Goal: Task Accomplishment & Management: Complete application form

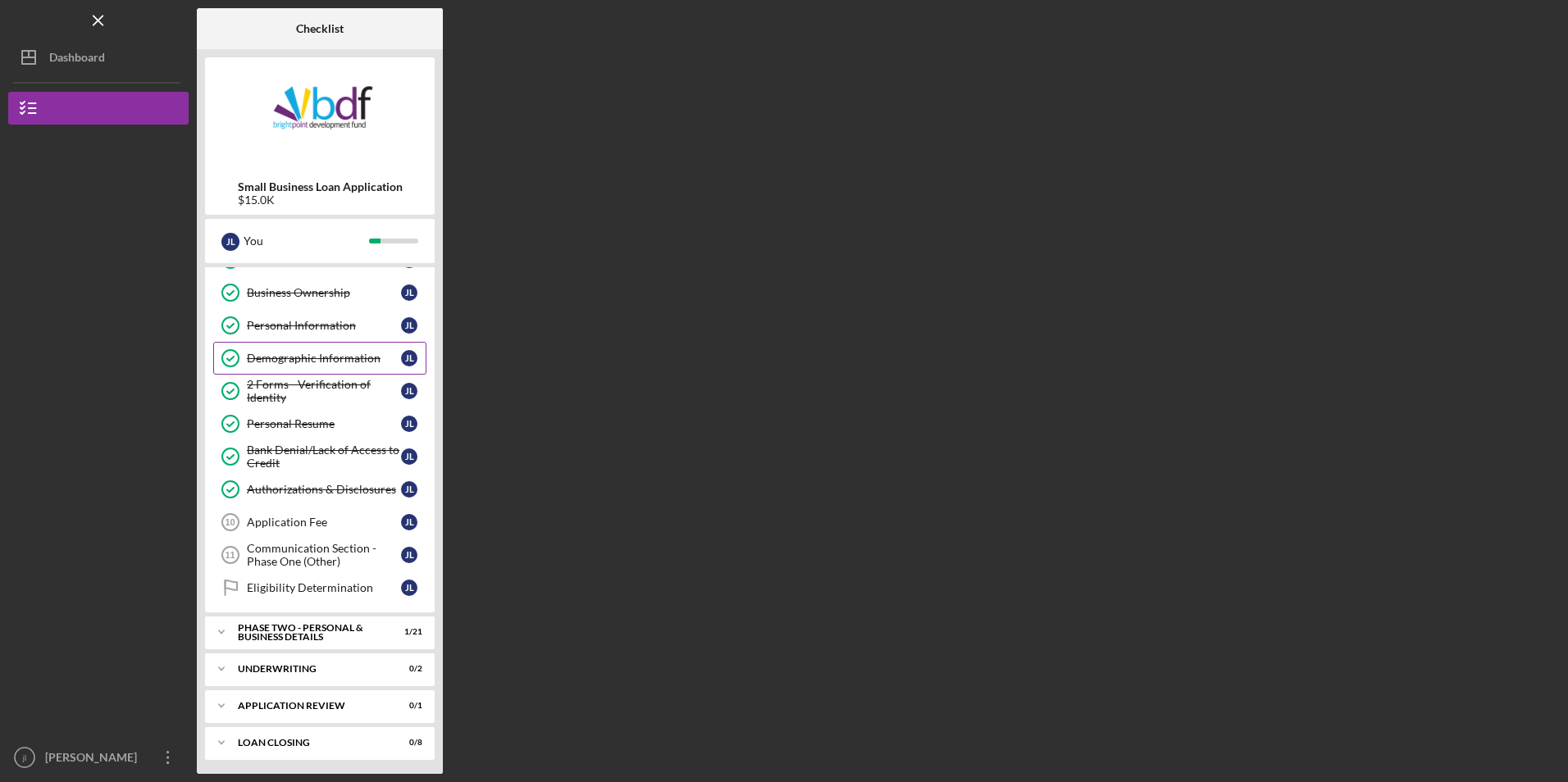
scroll to position [93, 0]
click at [330, 519] on div "Application Fee" at bounding box center [324, 519] width 154 height 13
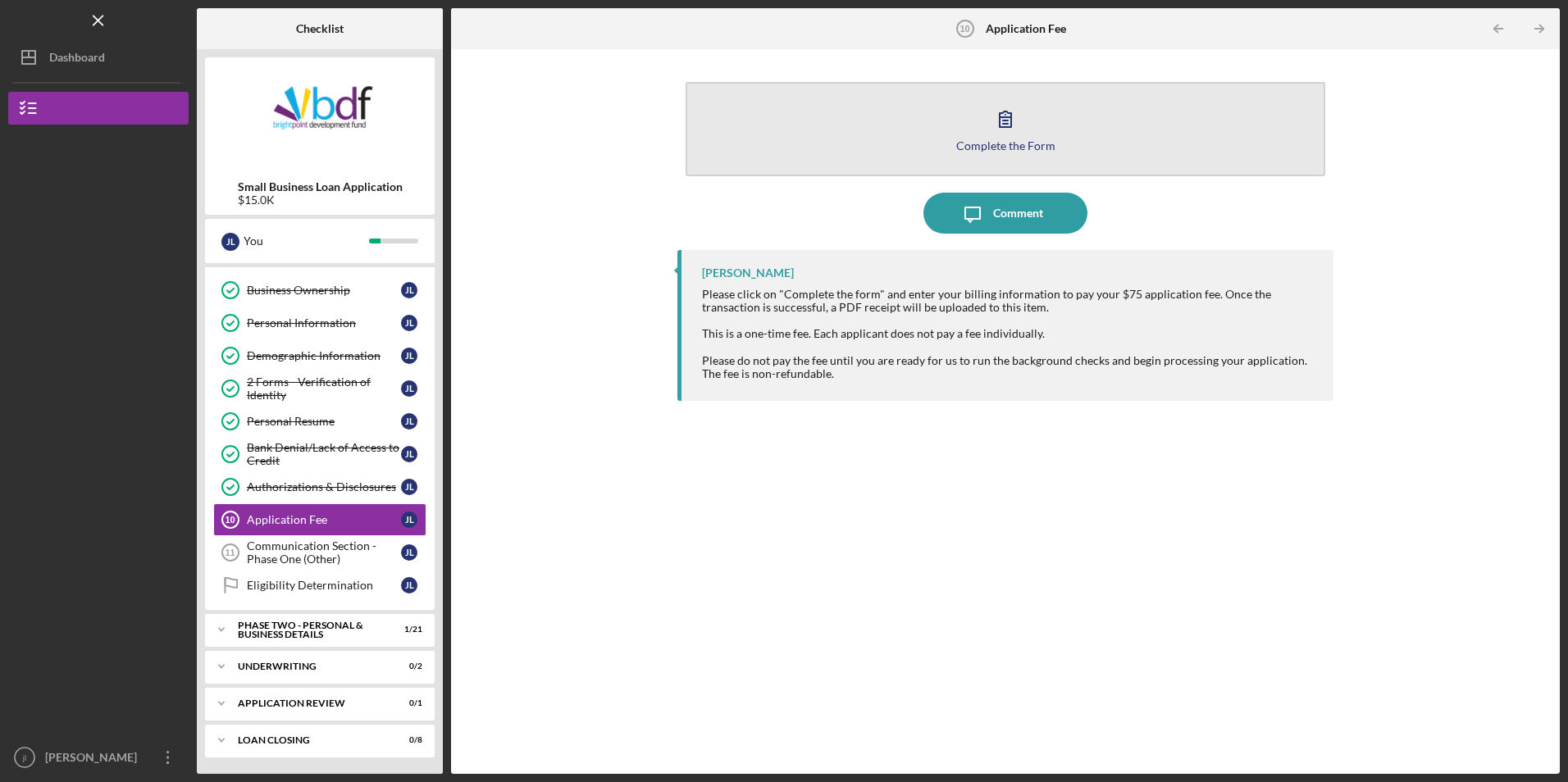
click at [975, 154] on button "Complete the Form Form" at bounding box center [1005, 129] width 639 height 95
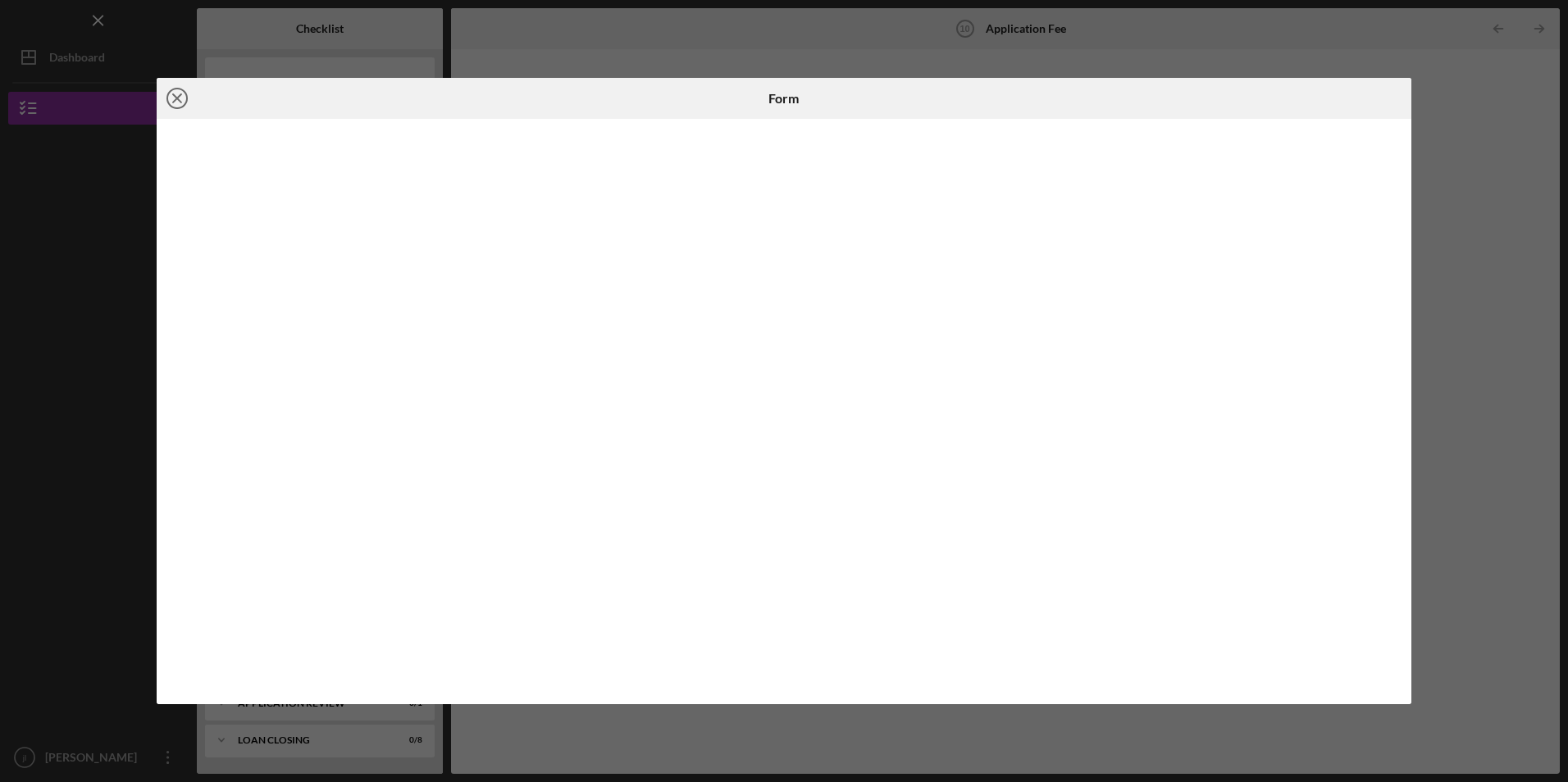
click at [182, 105] on icon "Icon/Close" at bounding box center [177, 99] width 41 height 41
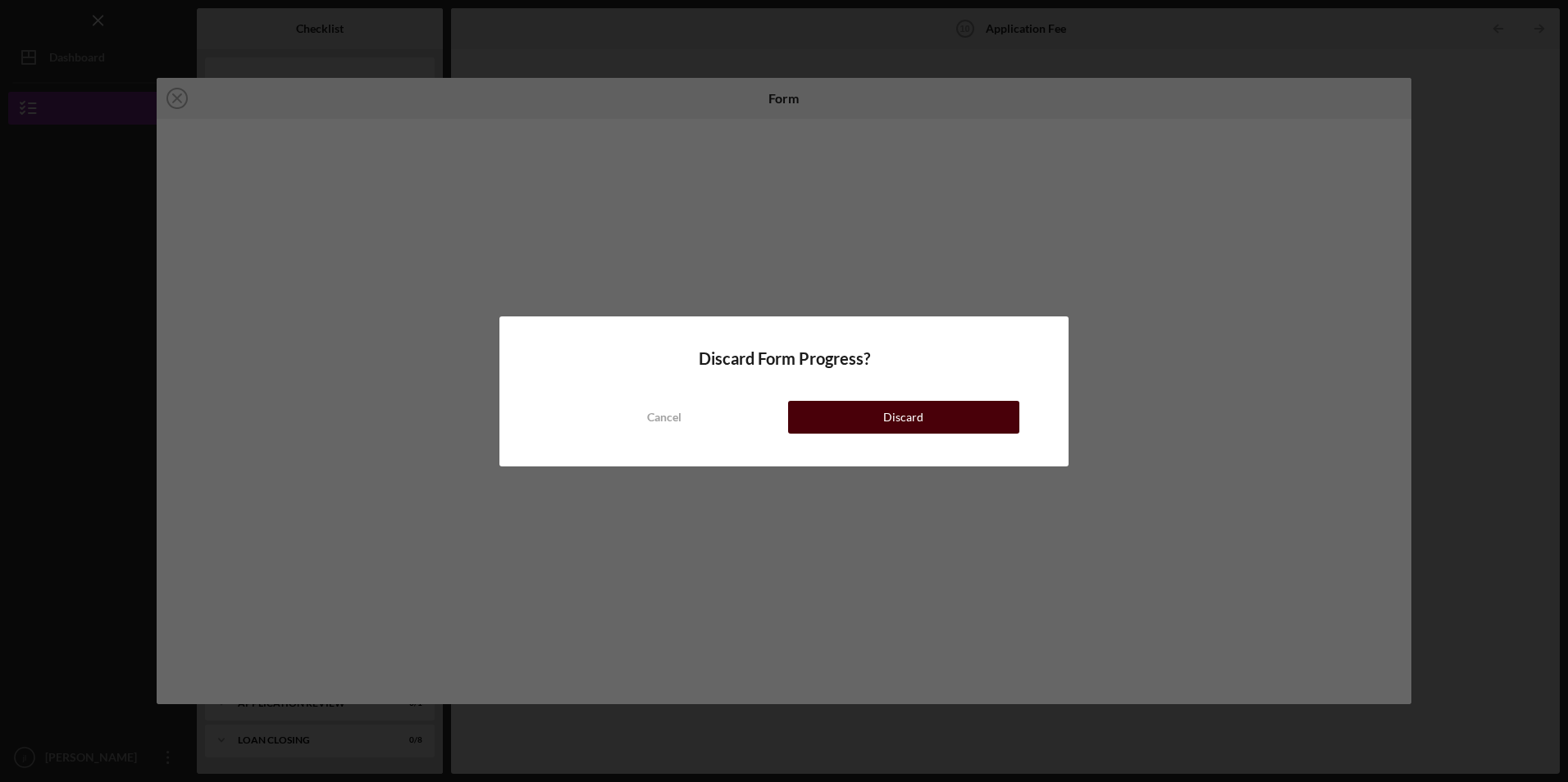
click at [974, 417] on button "Discard" at bounding box center [903, 418] width 231 height 33
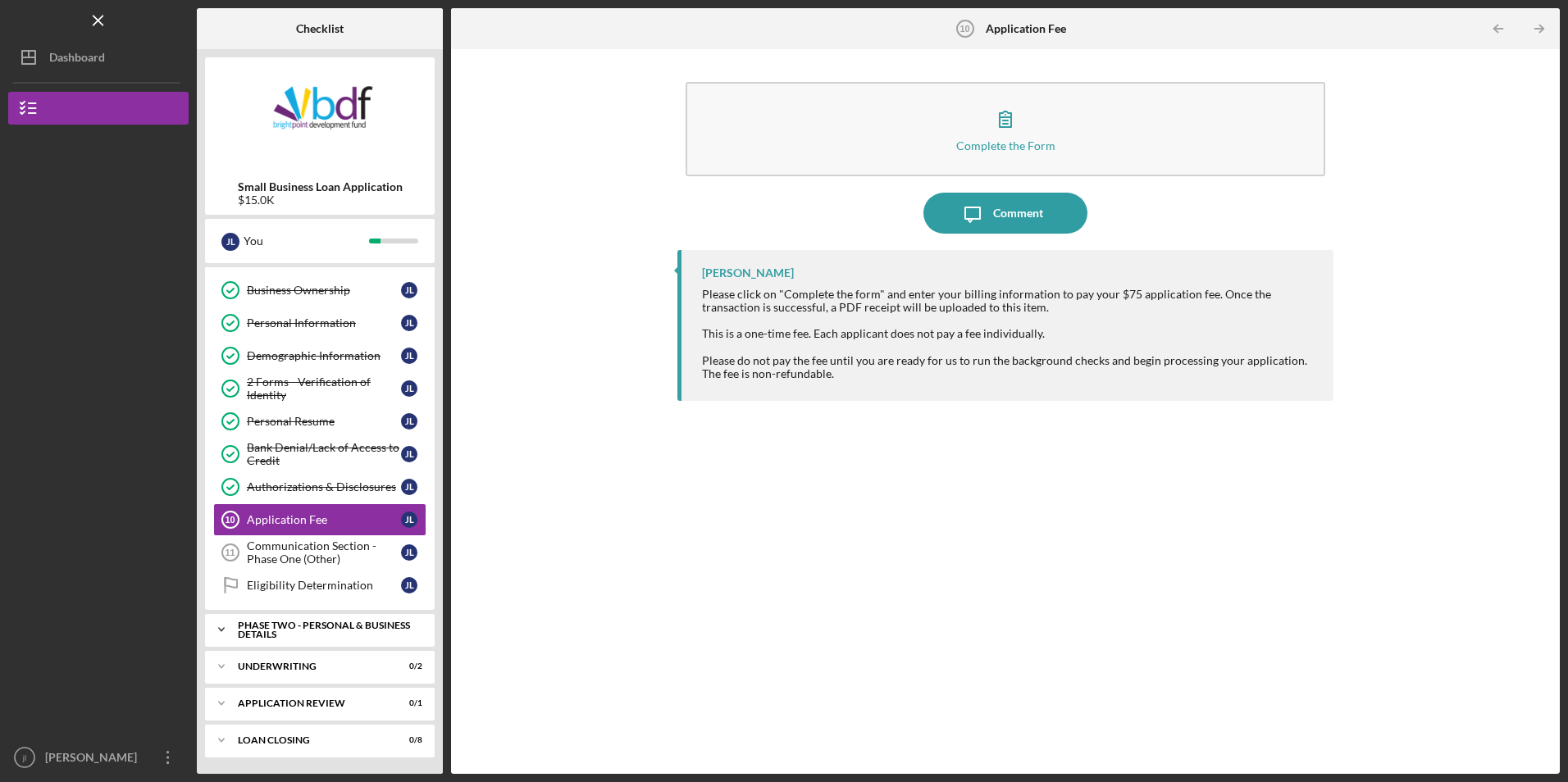
click at [381, 627] on div "PHASE TWO - PERSONAL & BUSINESS DETAILS" at bounding box center [326, 630] width 177 height 19
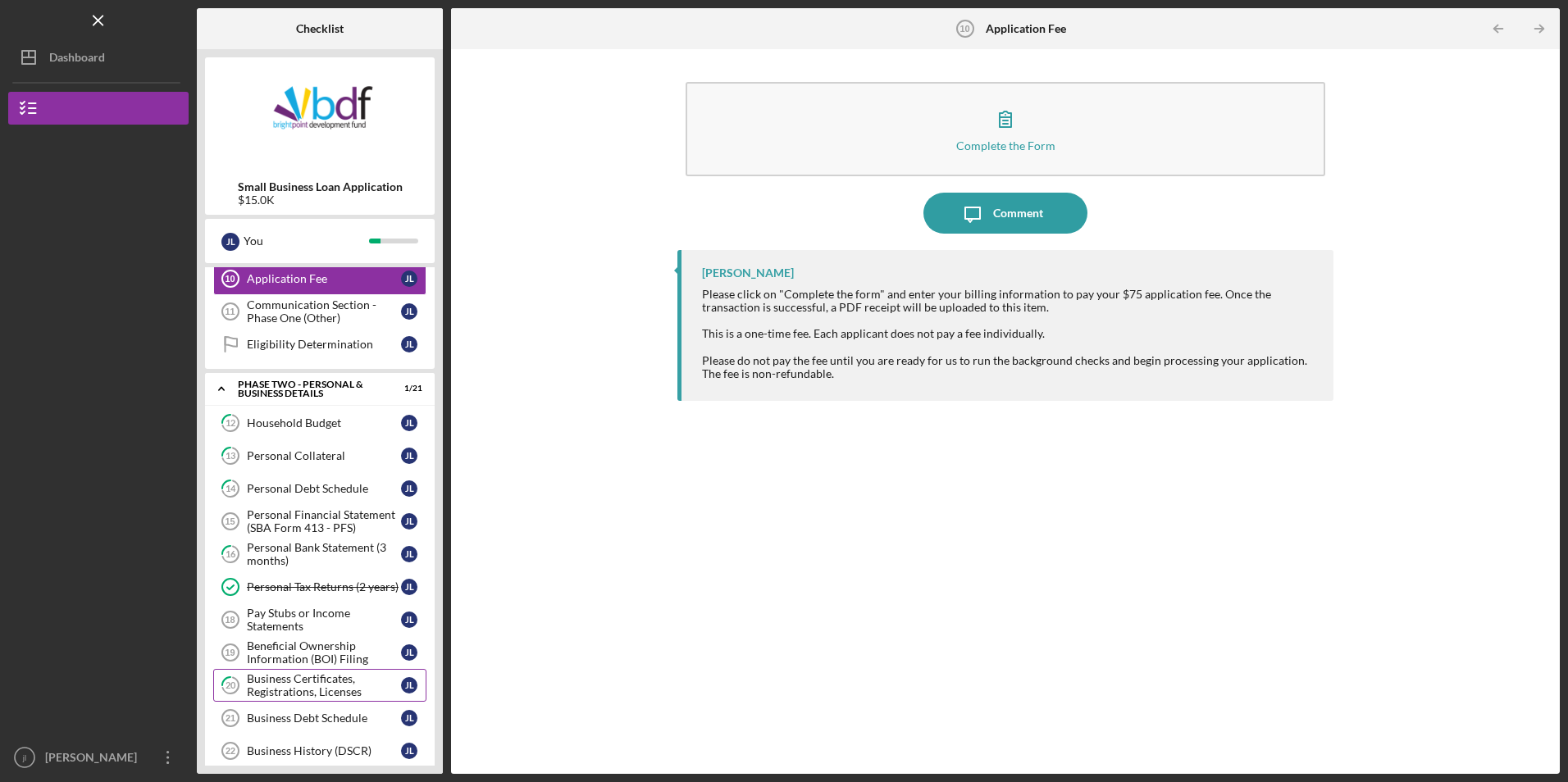
scroll to position [257, 0]
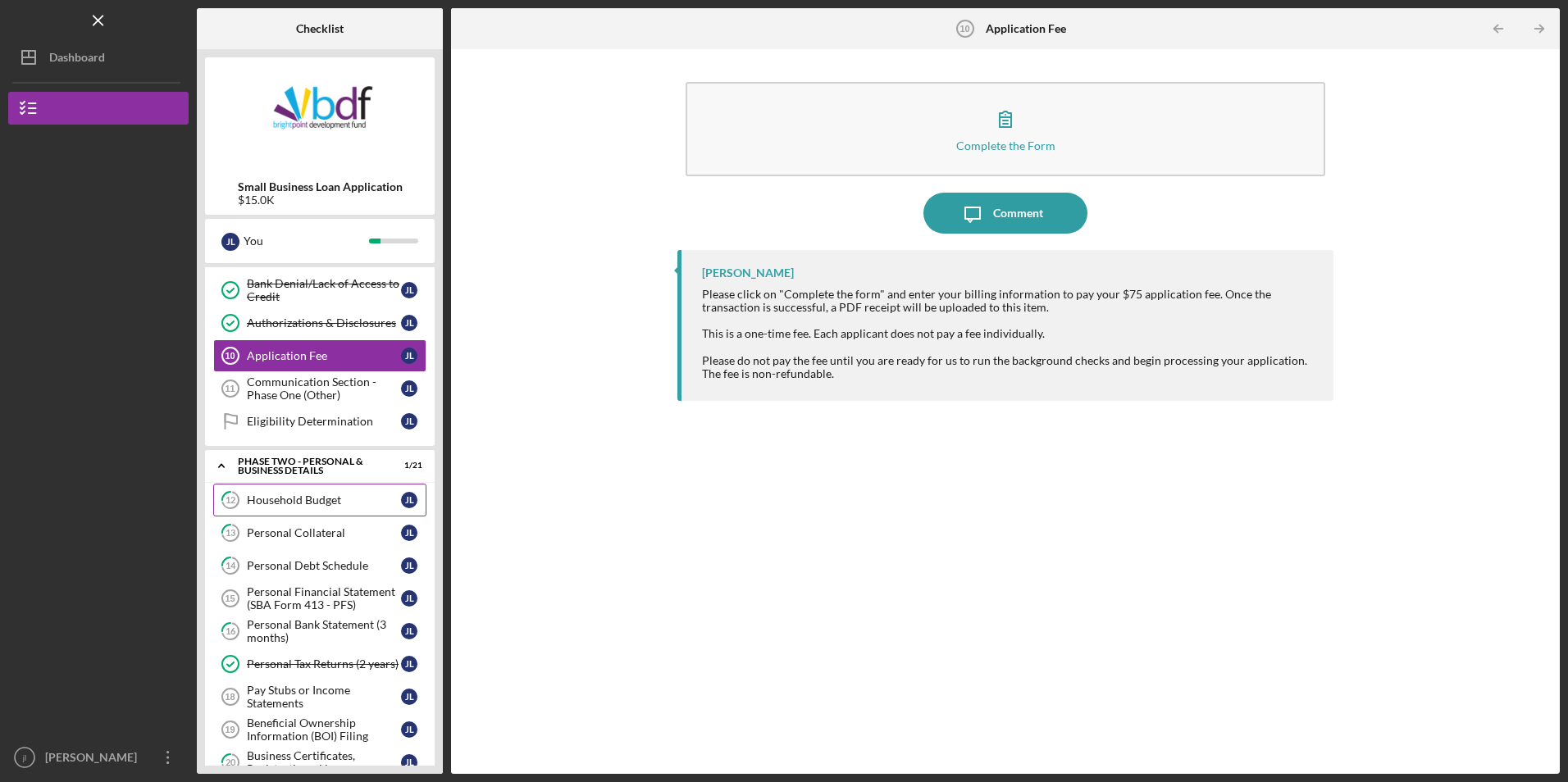
click at [345, 510] on link "12 Household Budget [PERSON_NAME]" at bounding box center [319, 500] width 213 height 33
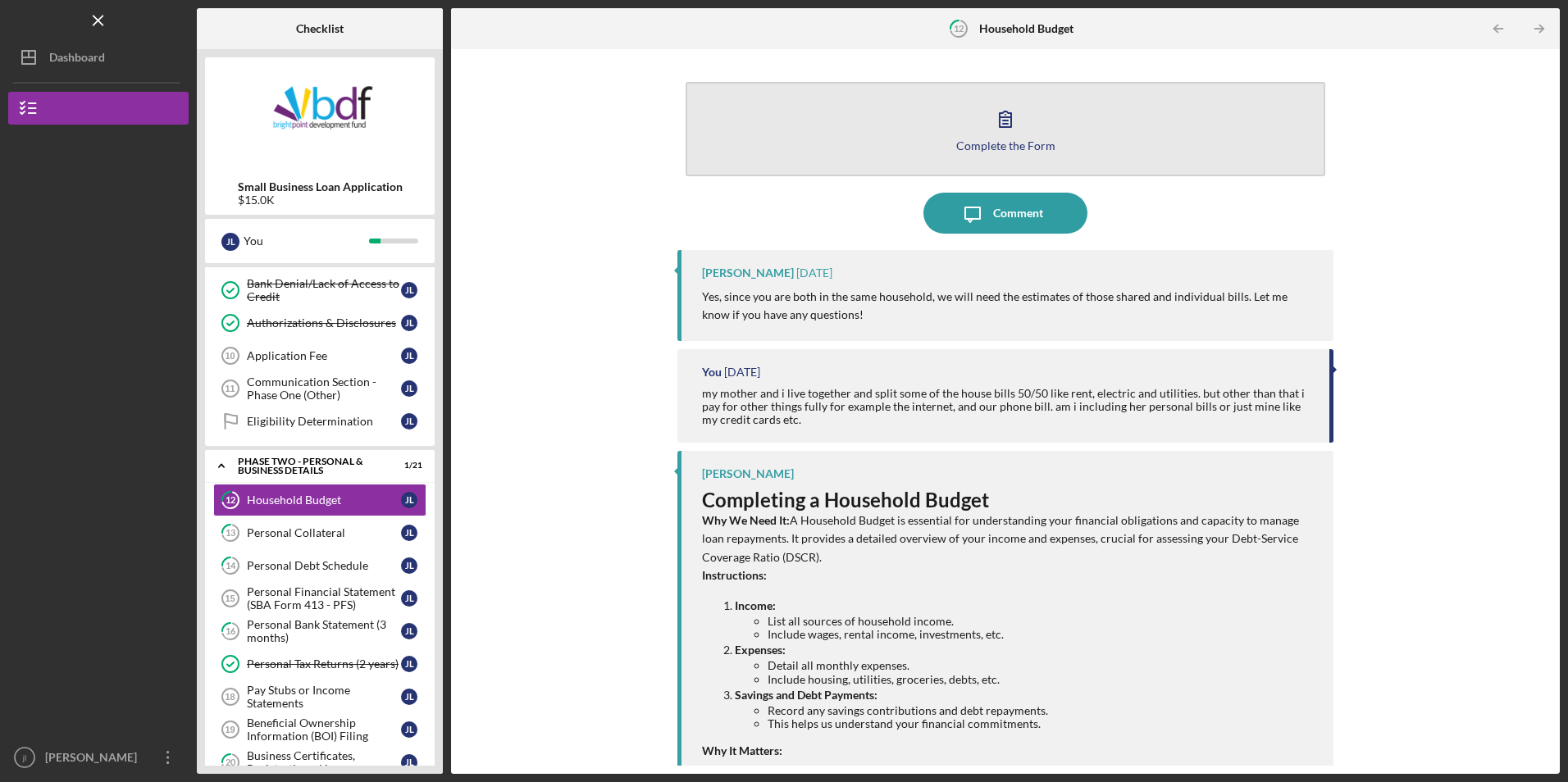
click at [813, 157] on button "Complete the Form Form" at bounding box center [1005, 129] width 639 height 95
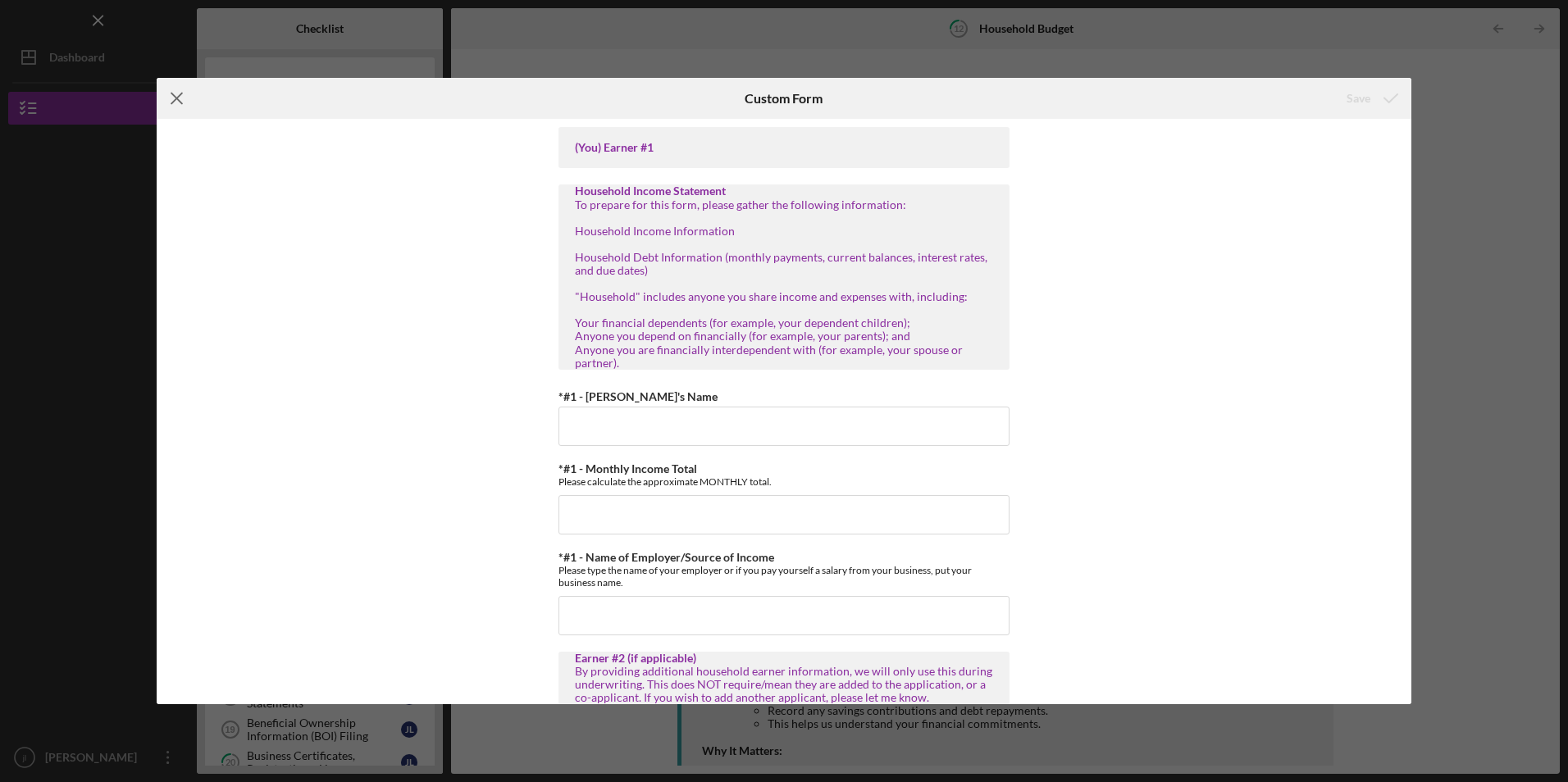
click at [179, 102] on line at bounding box center [177, 99] width 11 height 11
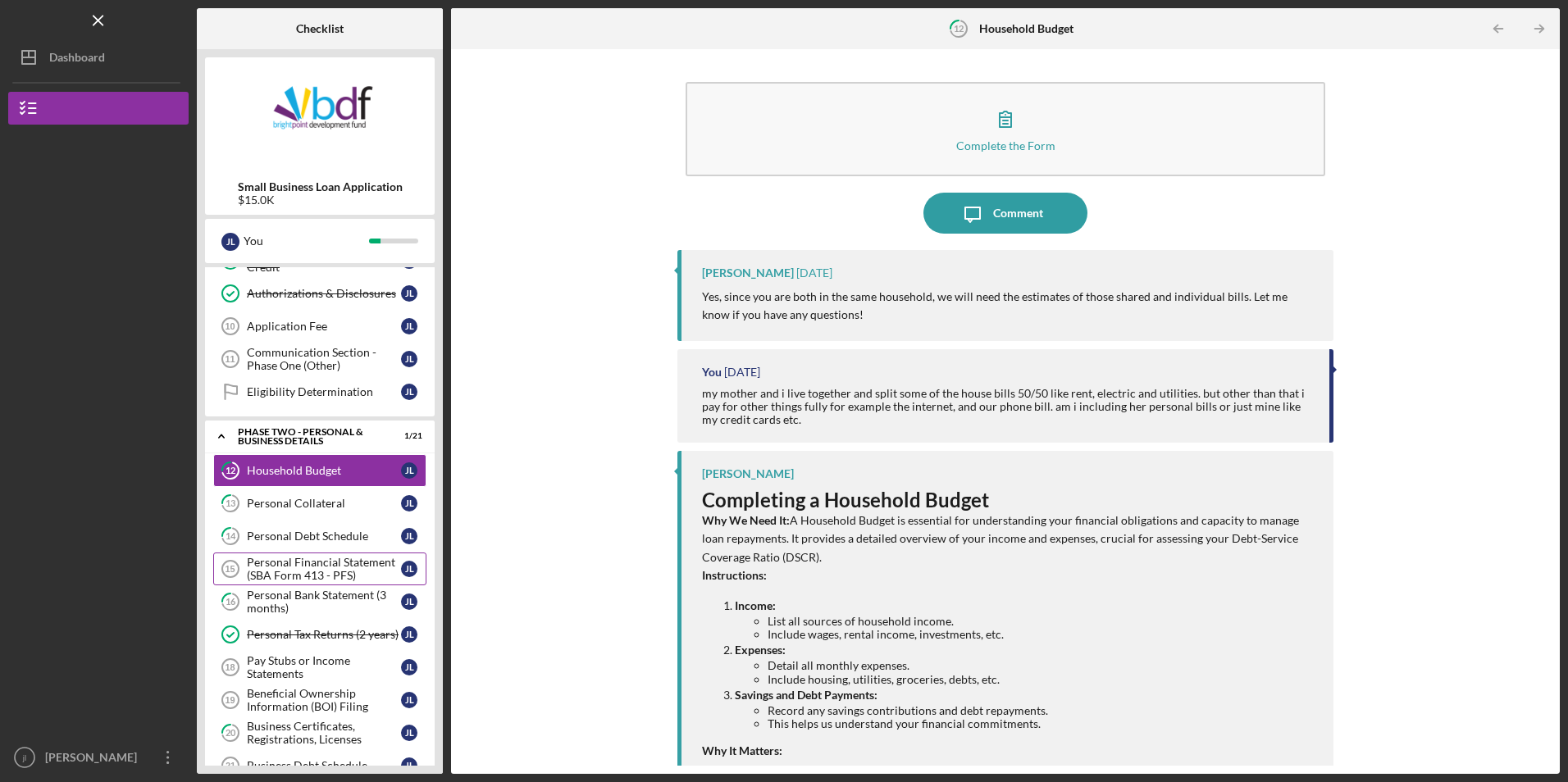
scroll to position [339, 0]
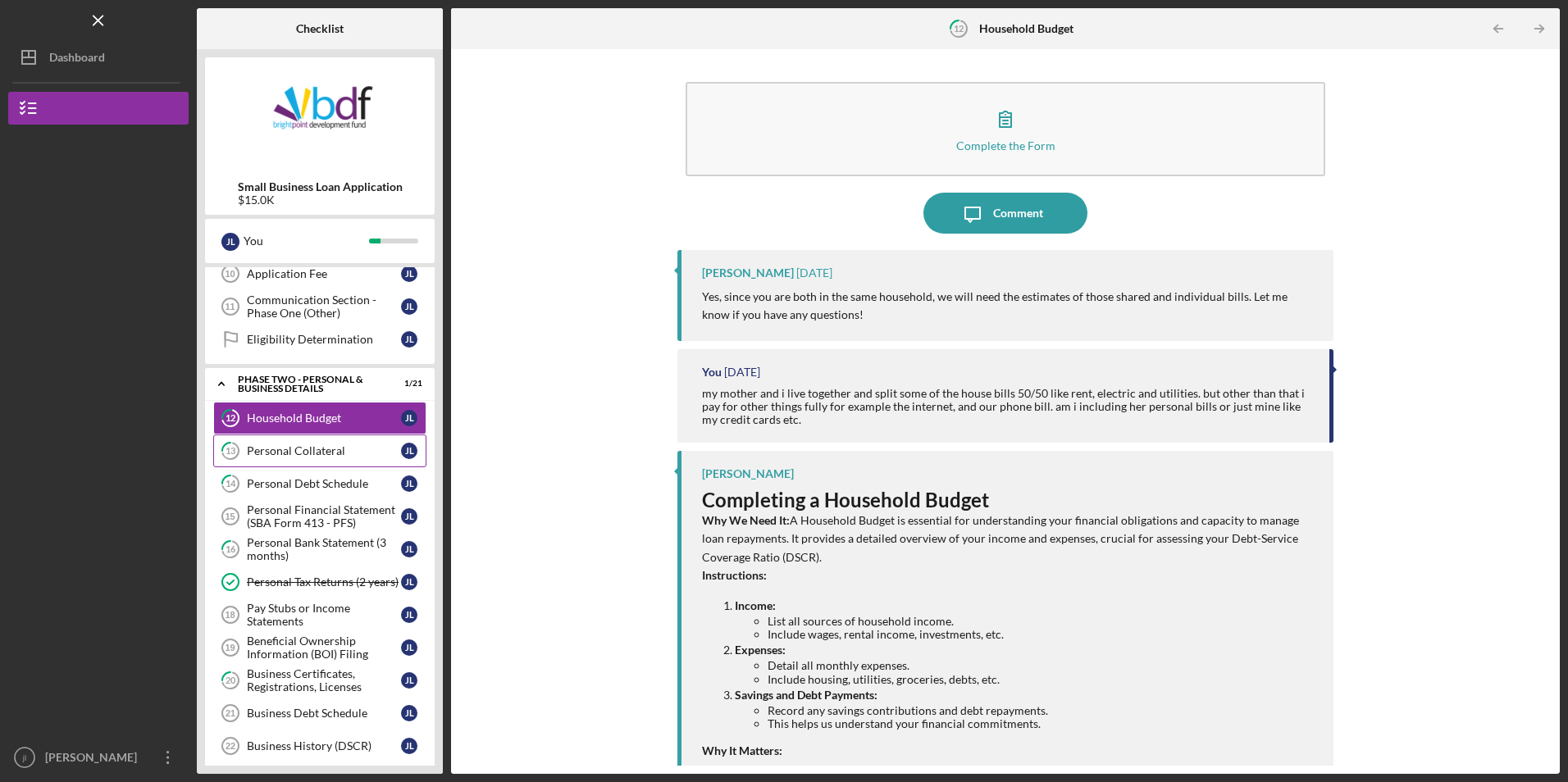
click at [330, 458] on link "13 Personal Collateral [PERSON_NAME]" at bounding box center [319, 451] width 213 height 33
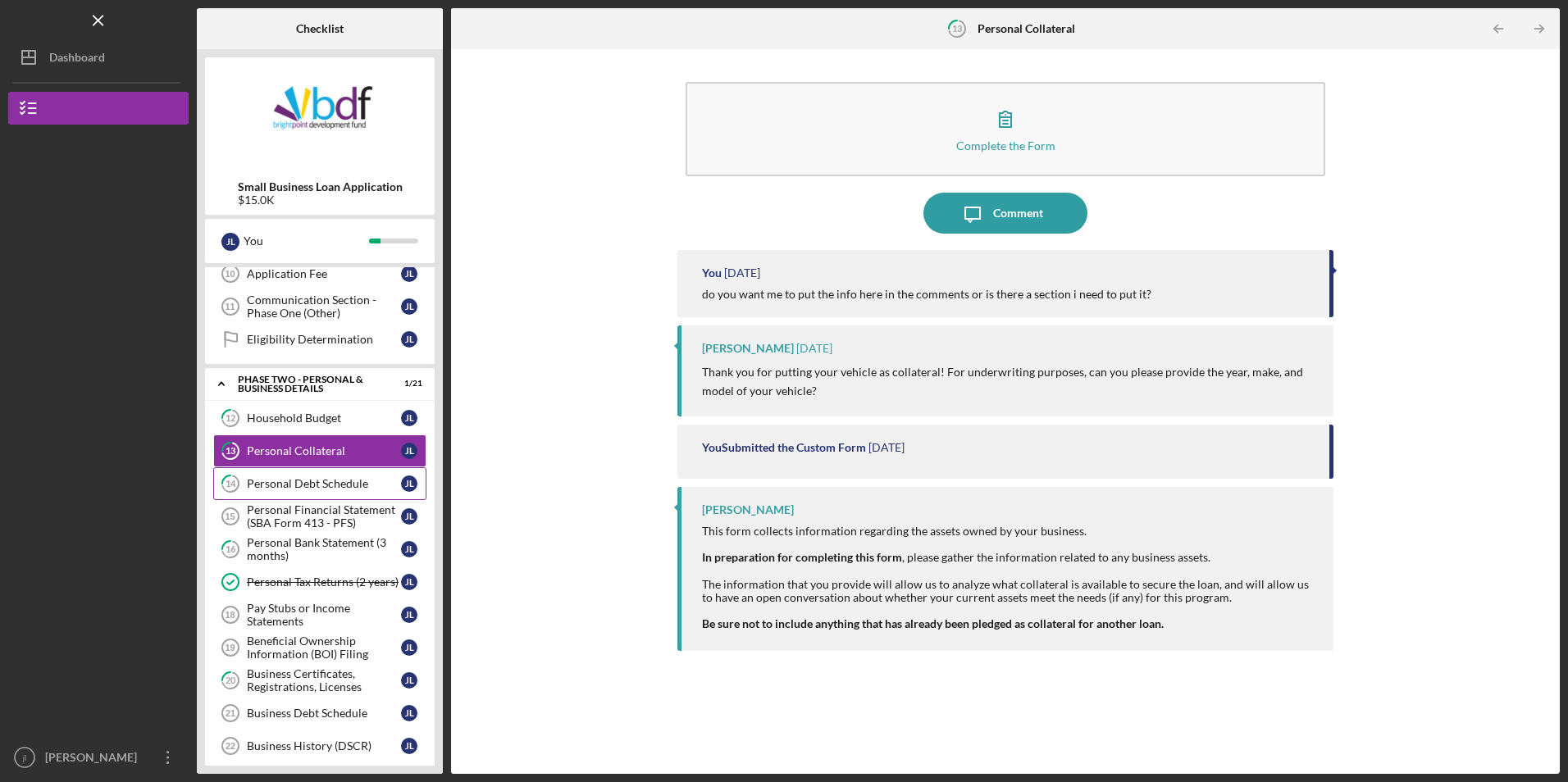
click at [320, 490] on div "Personal Debt Schedule" at bounding box center [324, 483] width 154 height 13
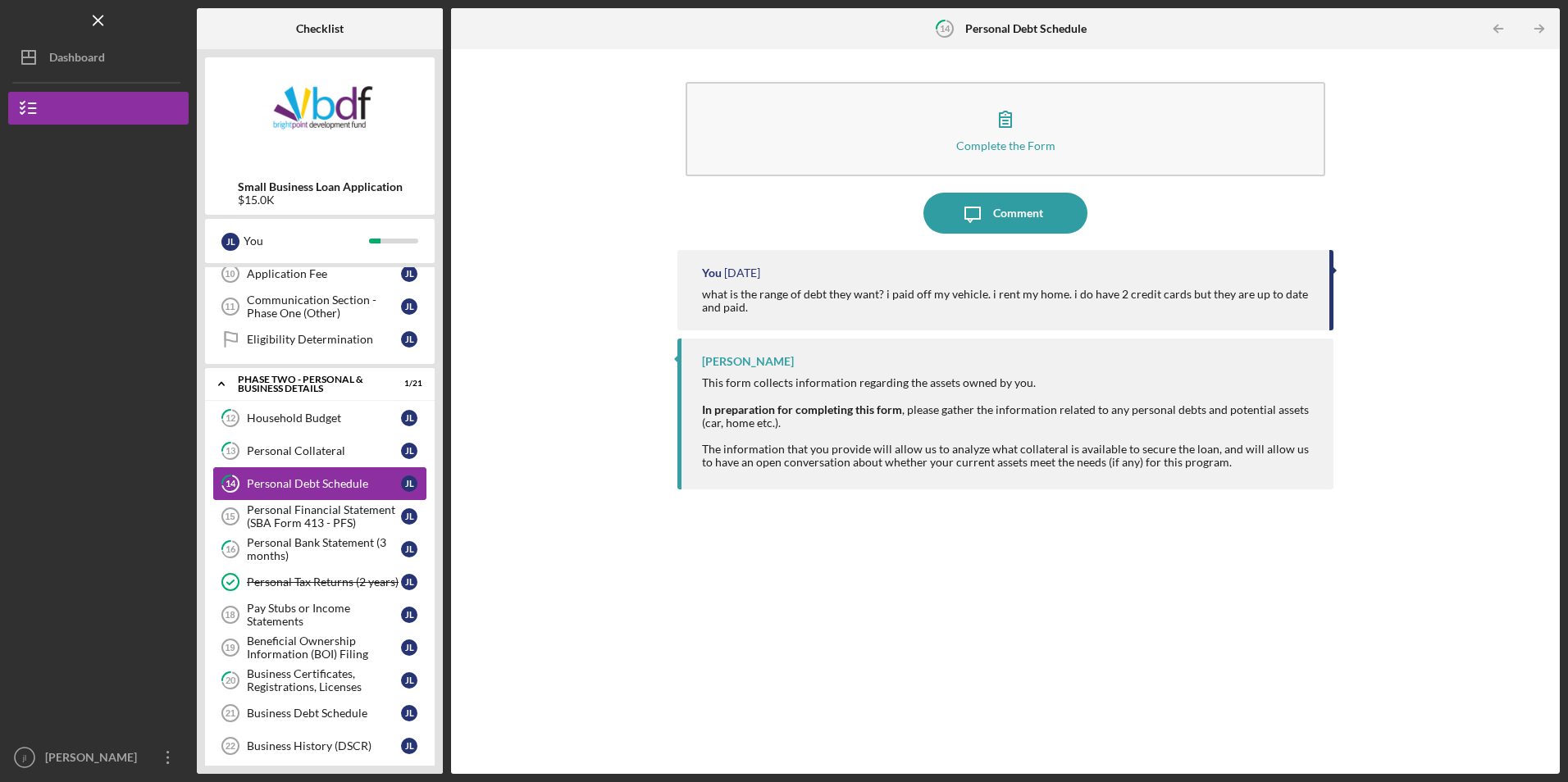
scroll to position [421, 0]
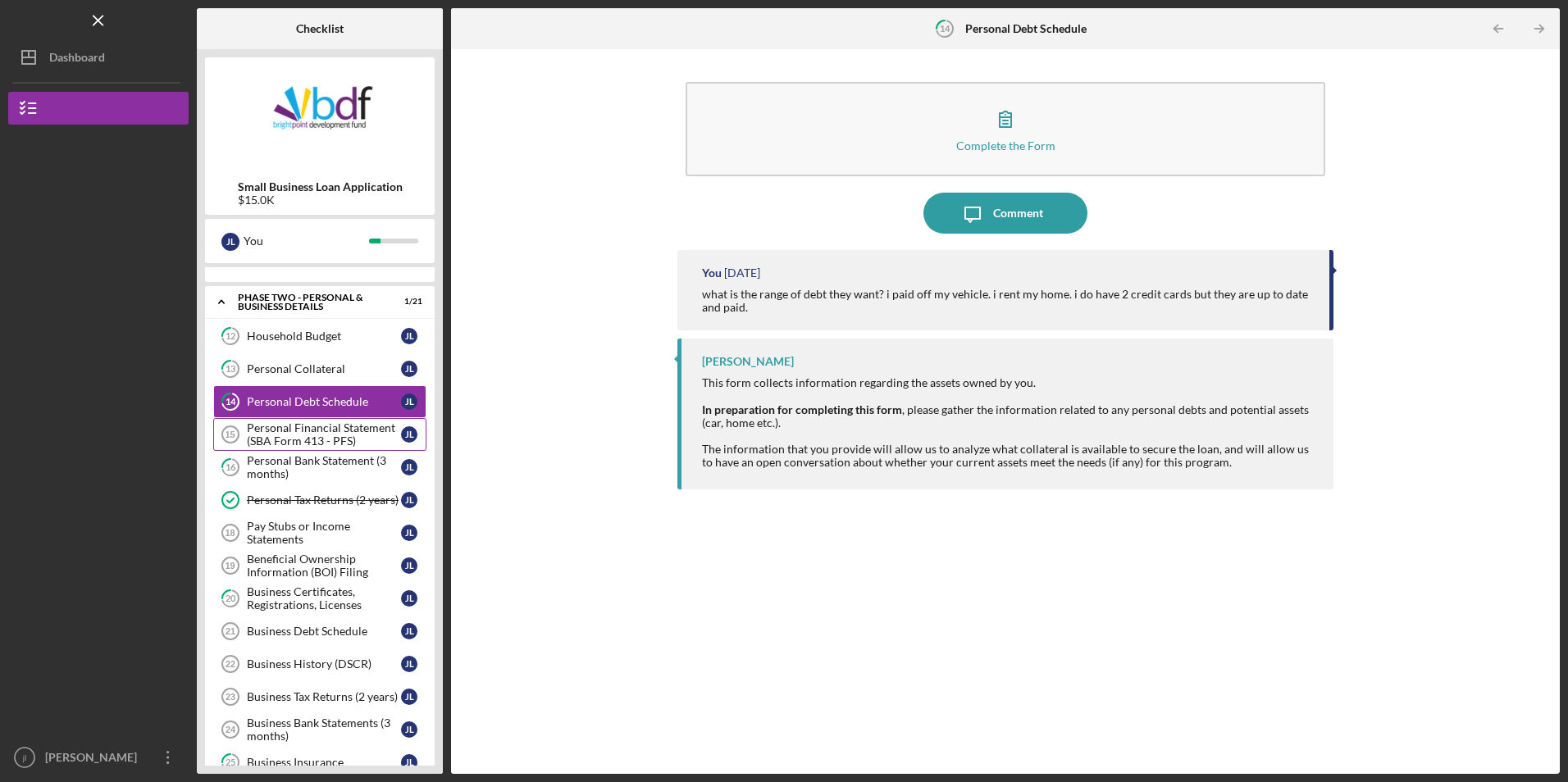
click at [319, 442] on div "Personal Financial Statement (SBA Form 413 - PFS)" at bounding box center [324, 434] width 154 height 26
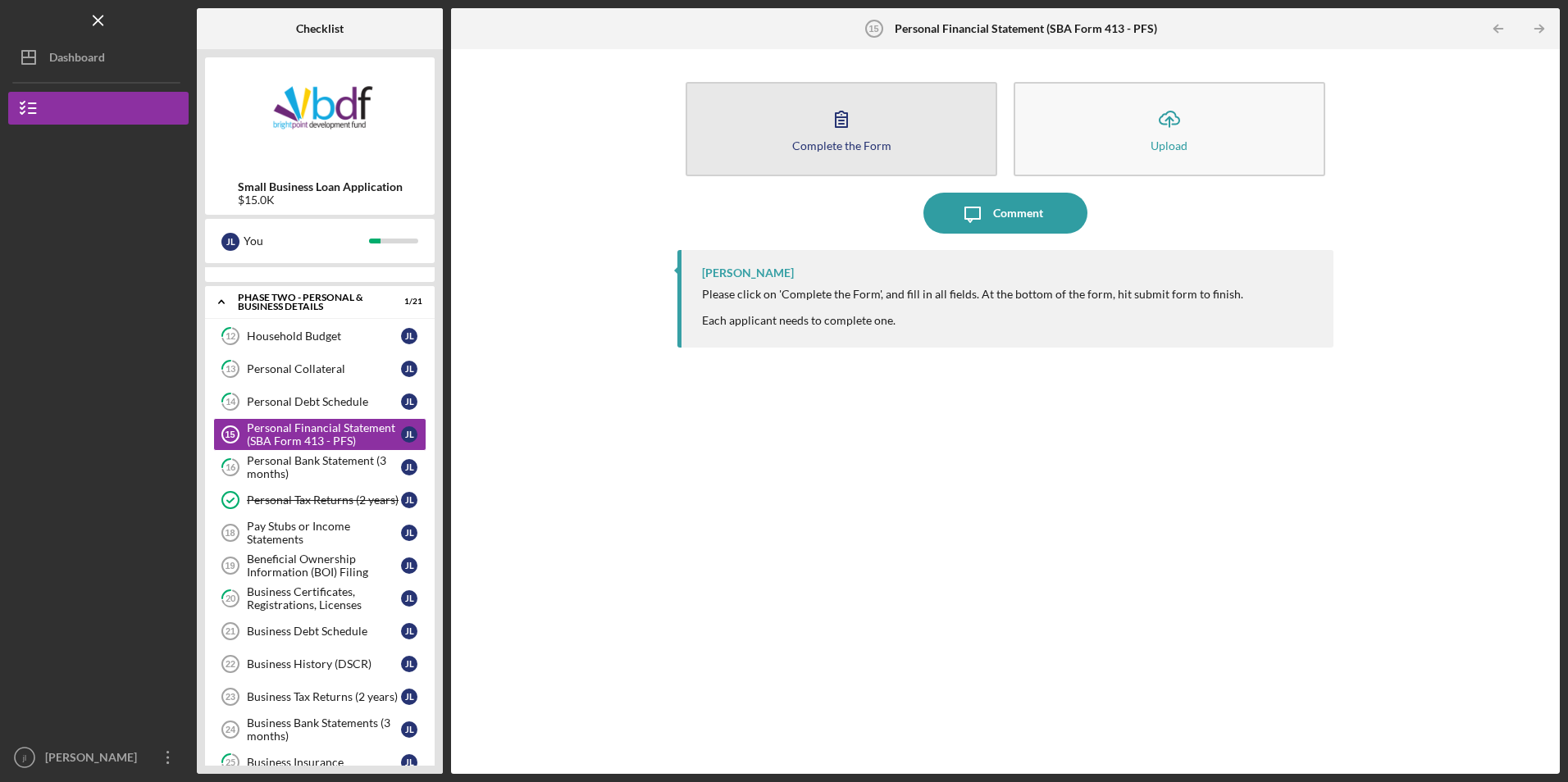
click at [833, 136] on icon "button" at bounding box center [842, 119] width 41 height 41
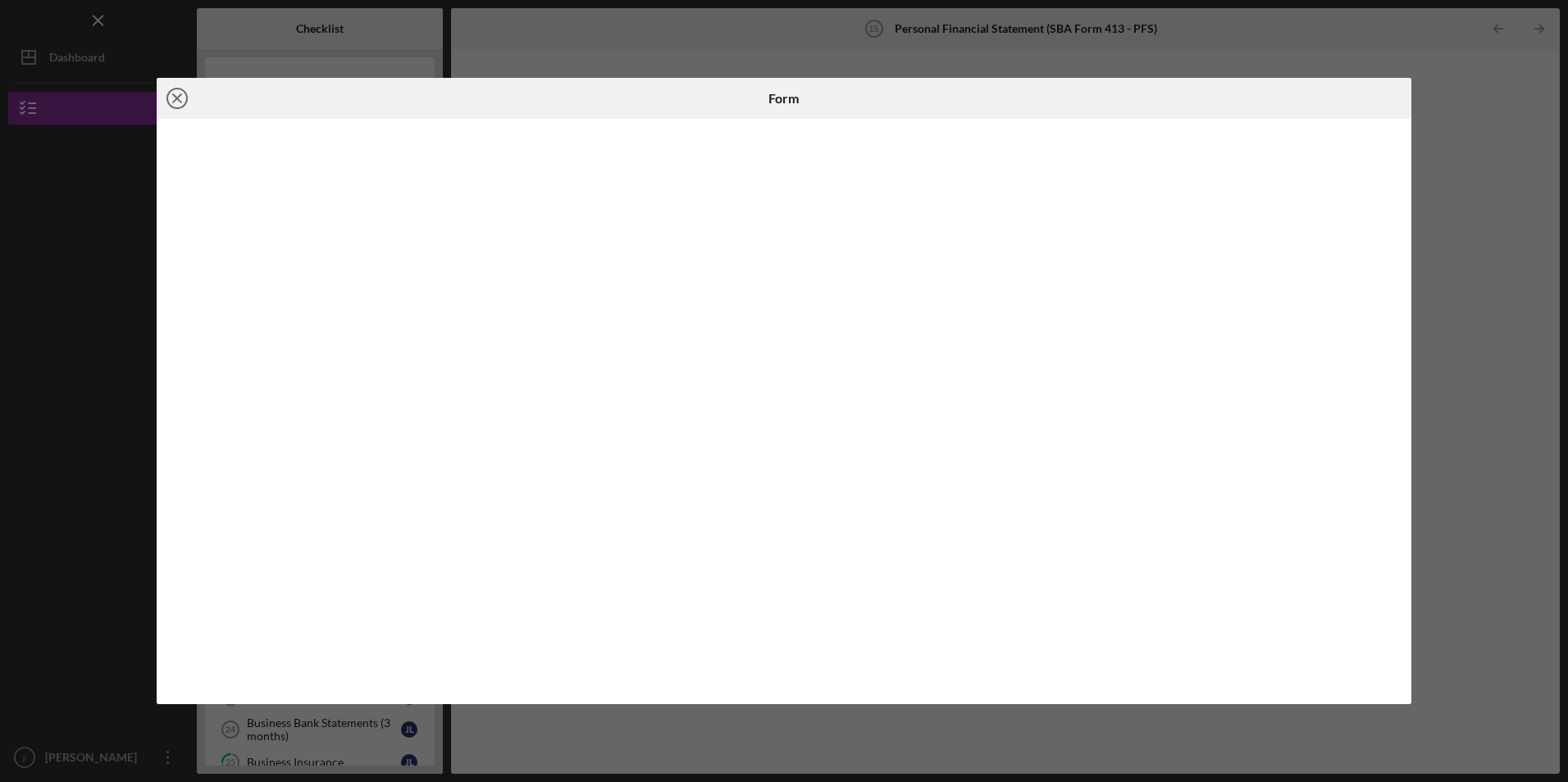
click at [176, 103] on icon "Icon/Close" at bounding box center [177, 99] width 41 height 41
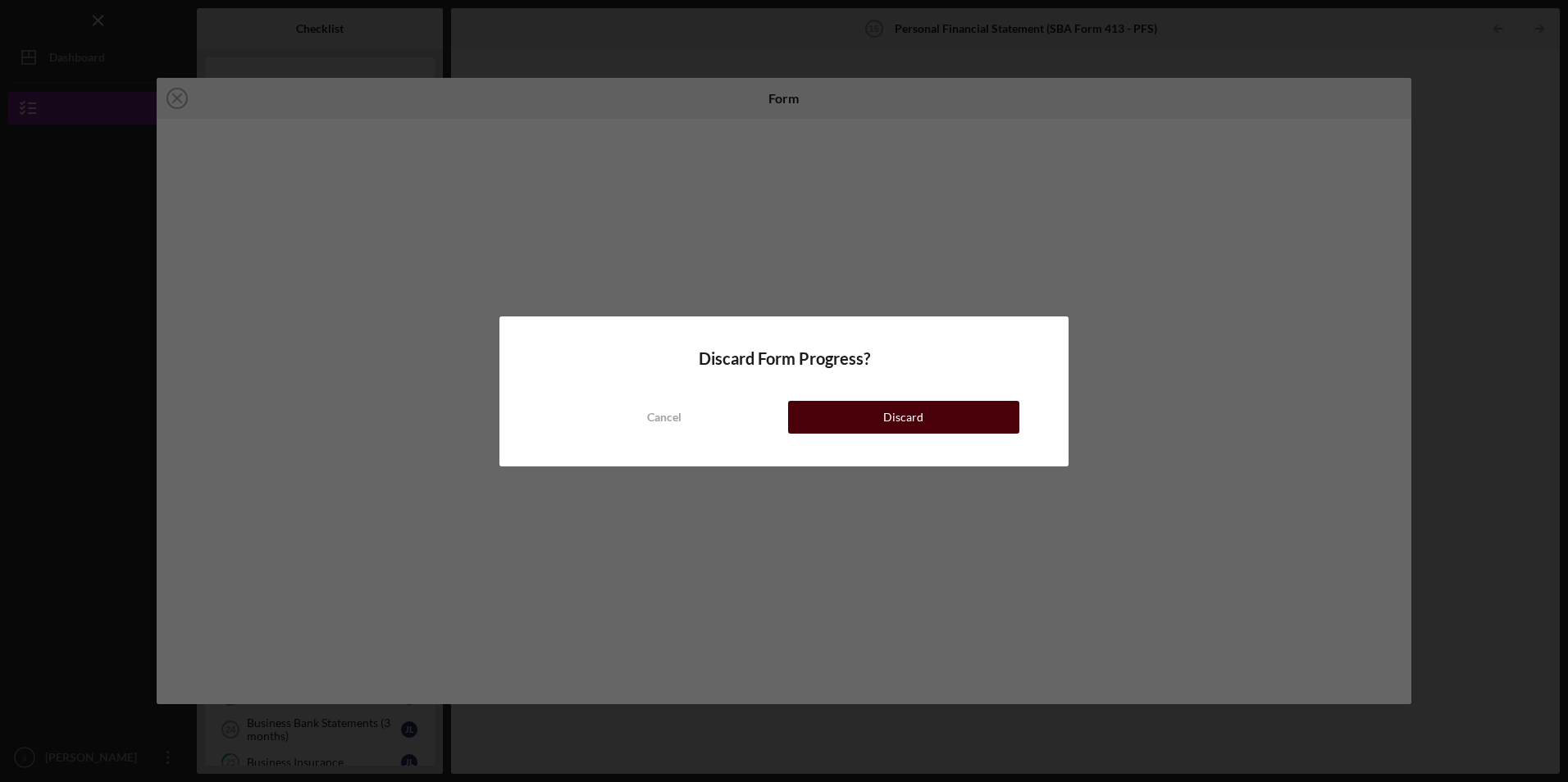
click at [857, 425] on button "Discard" at bounding box center [903, 418] width 231 height 33
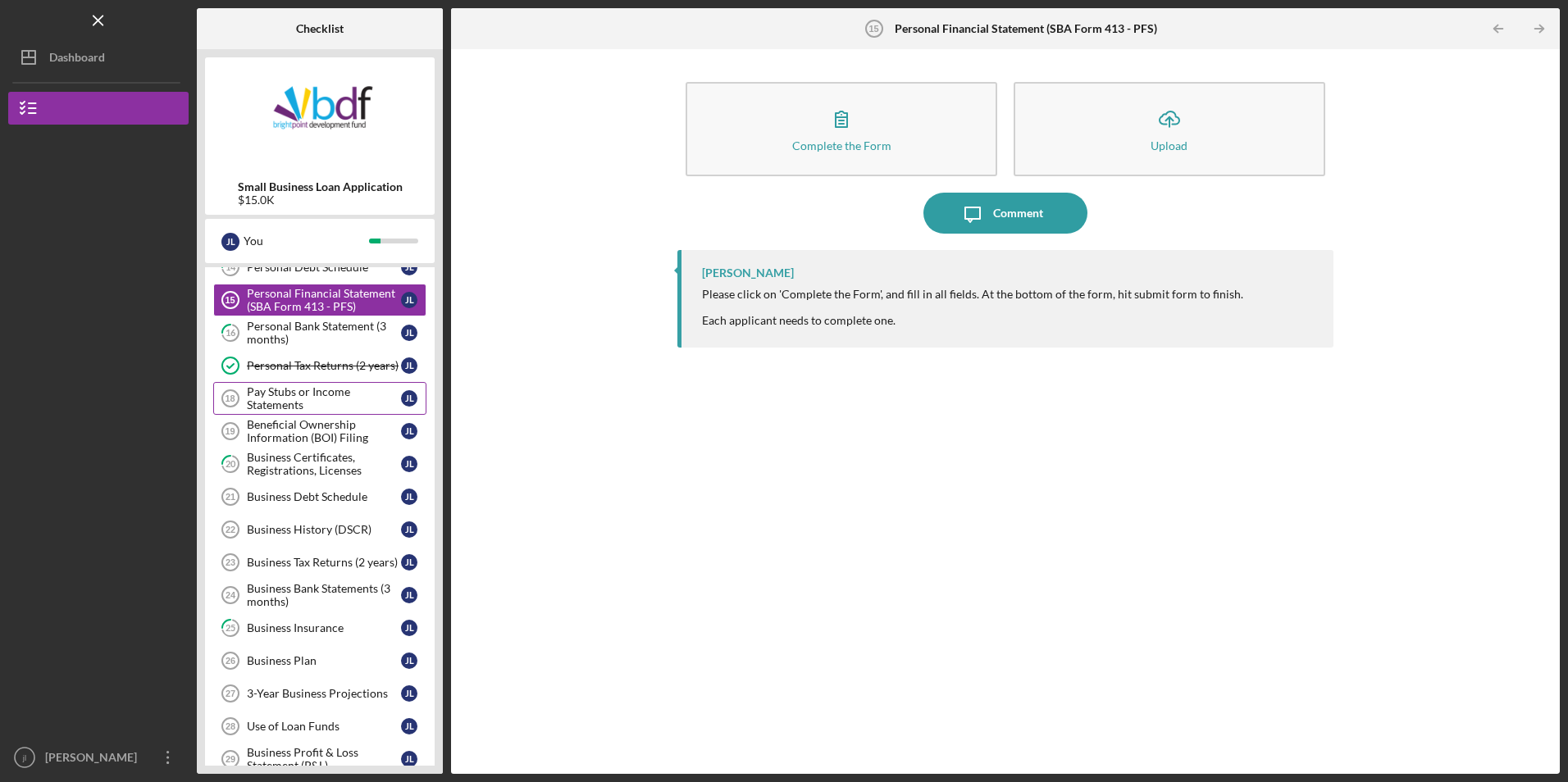
scroll to position [585, 0]
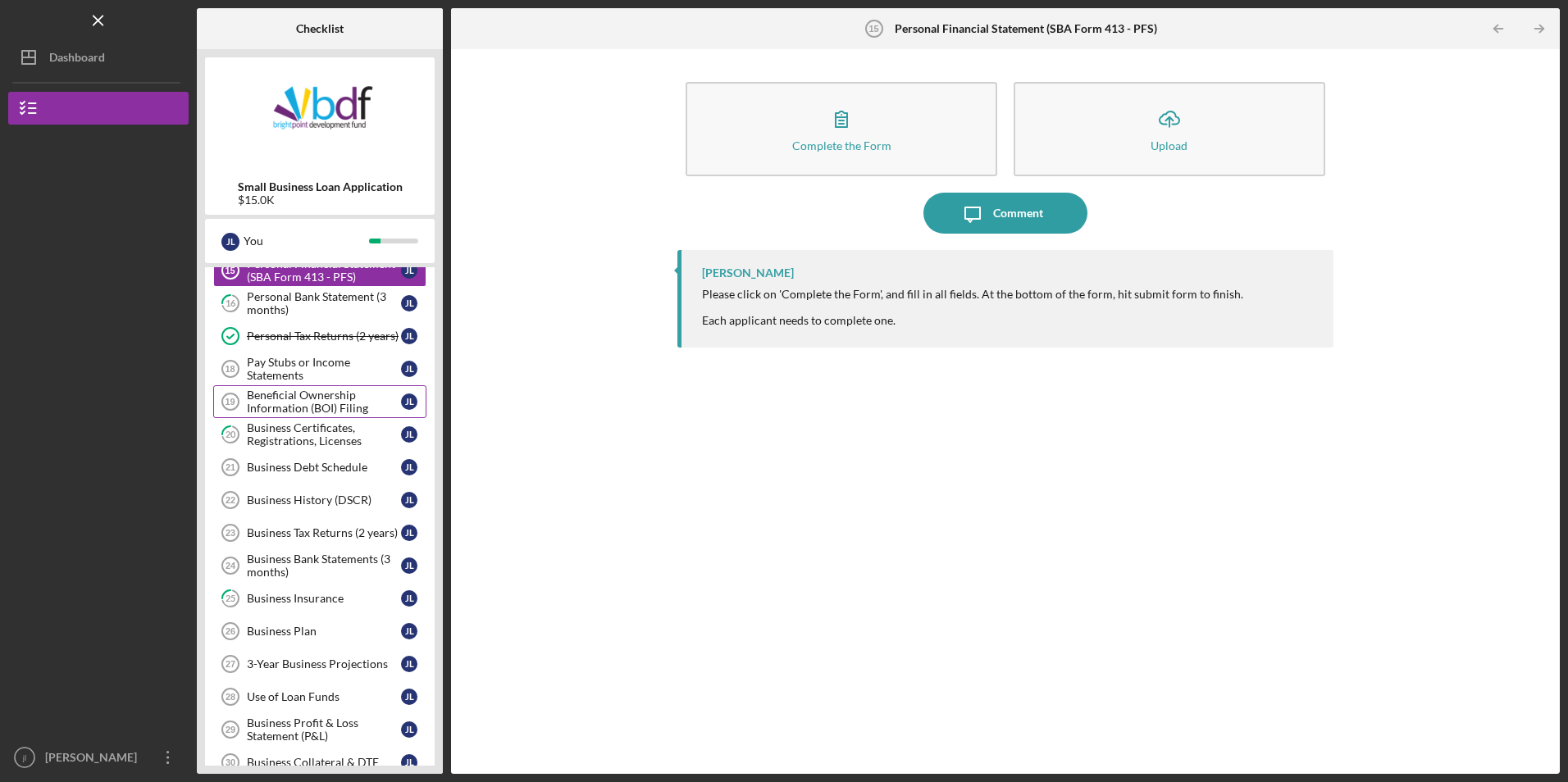
click at [351, 401] on div "Beneficial Ownership Information (BOI) Filing" at bounding box center [324, 401] width 154 height 26
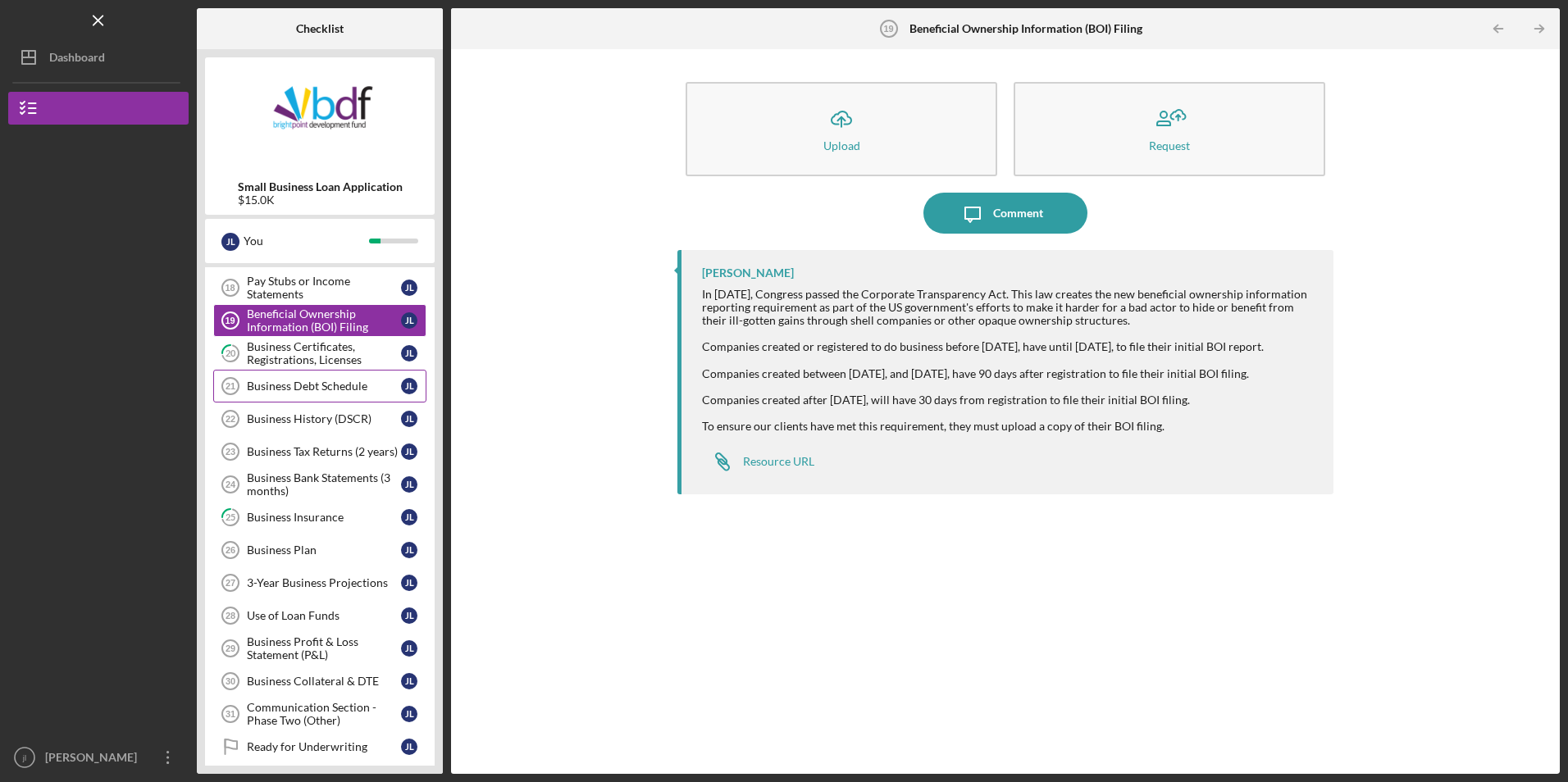
scroll to position [667, 0]
click at [325, 514] on div "Business Insurance" at bounding box center [324, 515] width 154 height 13
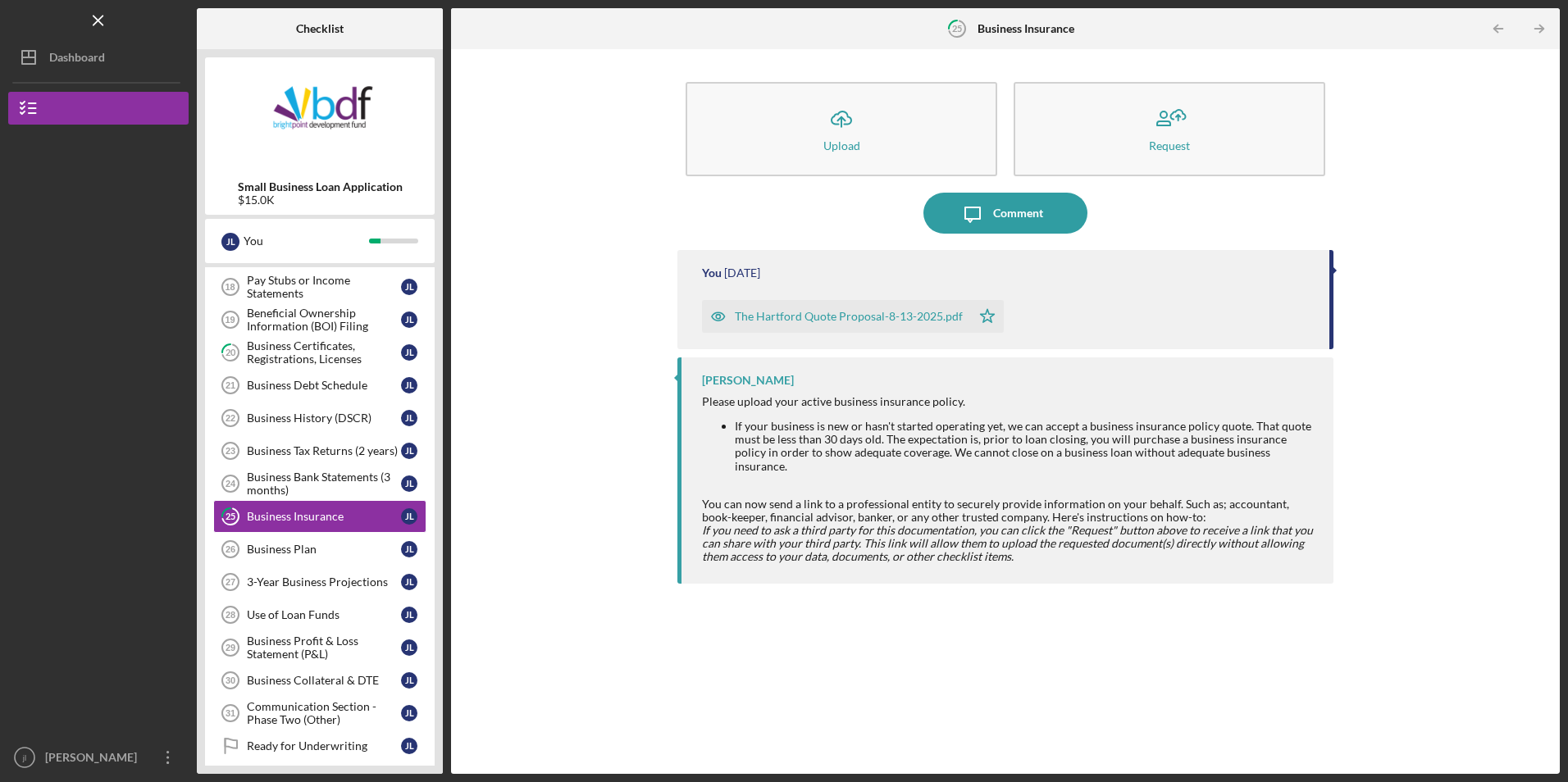
click at [805, 317] on div "The Hartford Quote Proposal-8-13-2025.pdf" at bounding box center [847, 315] width 227 height 13
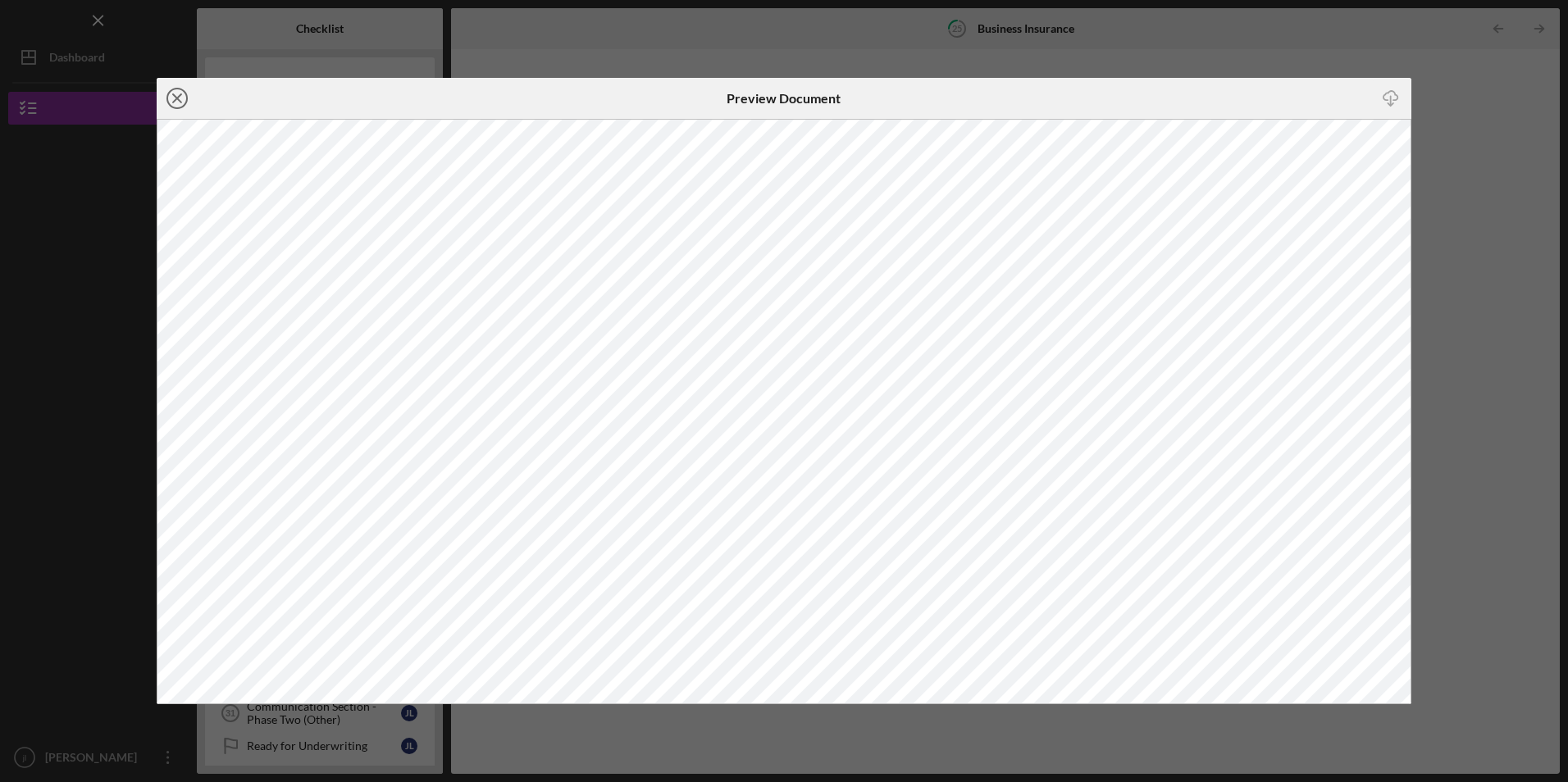
click at [183, 108] on icon "Icon/Close" at bounding box center [177, 99] width 41 height 41
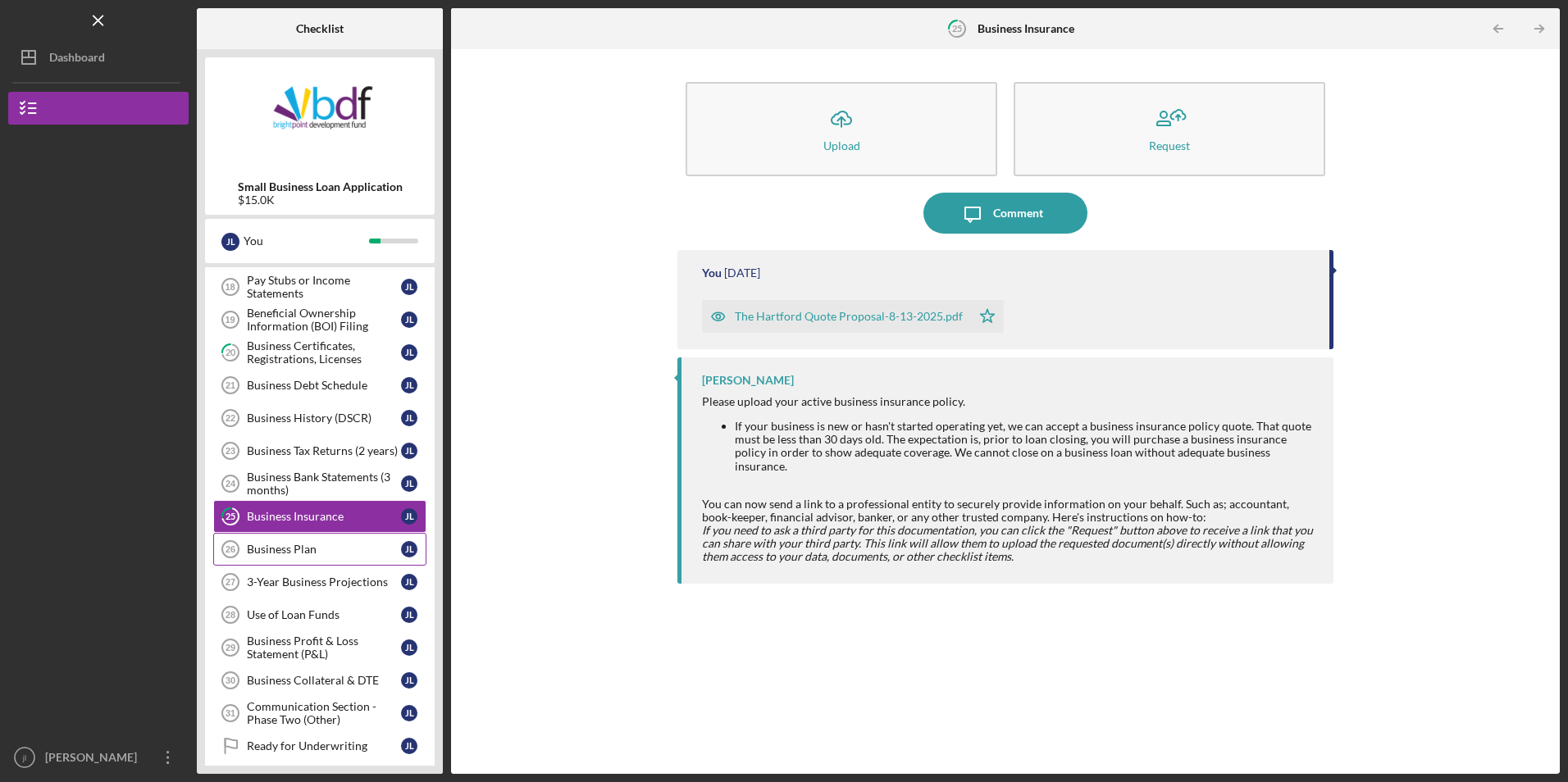
click at [322, 551] on div "Business Plan" at bounding box center [324, 549] width 154 height 13
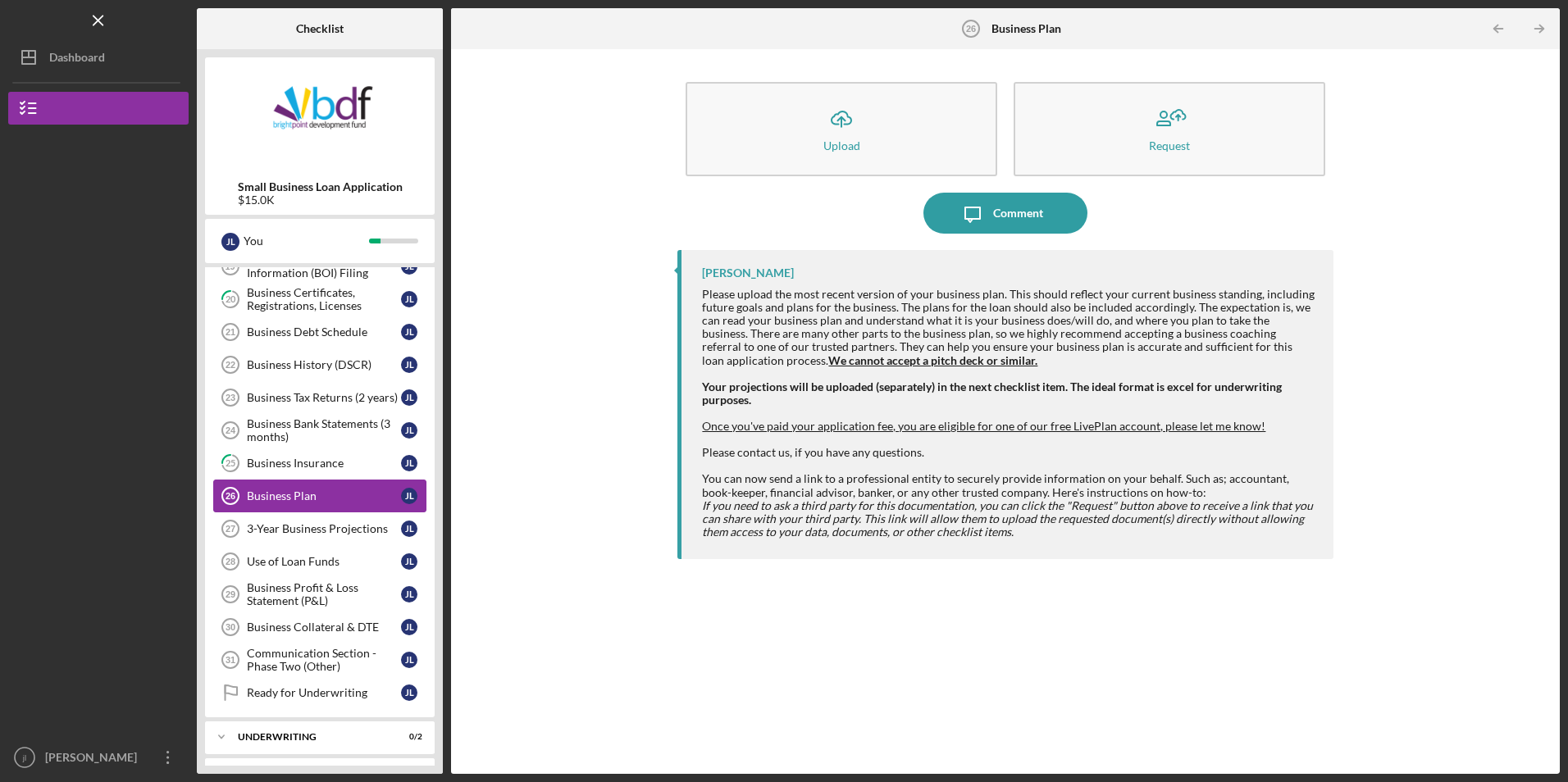
scroll to position [749, 0]
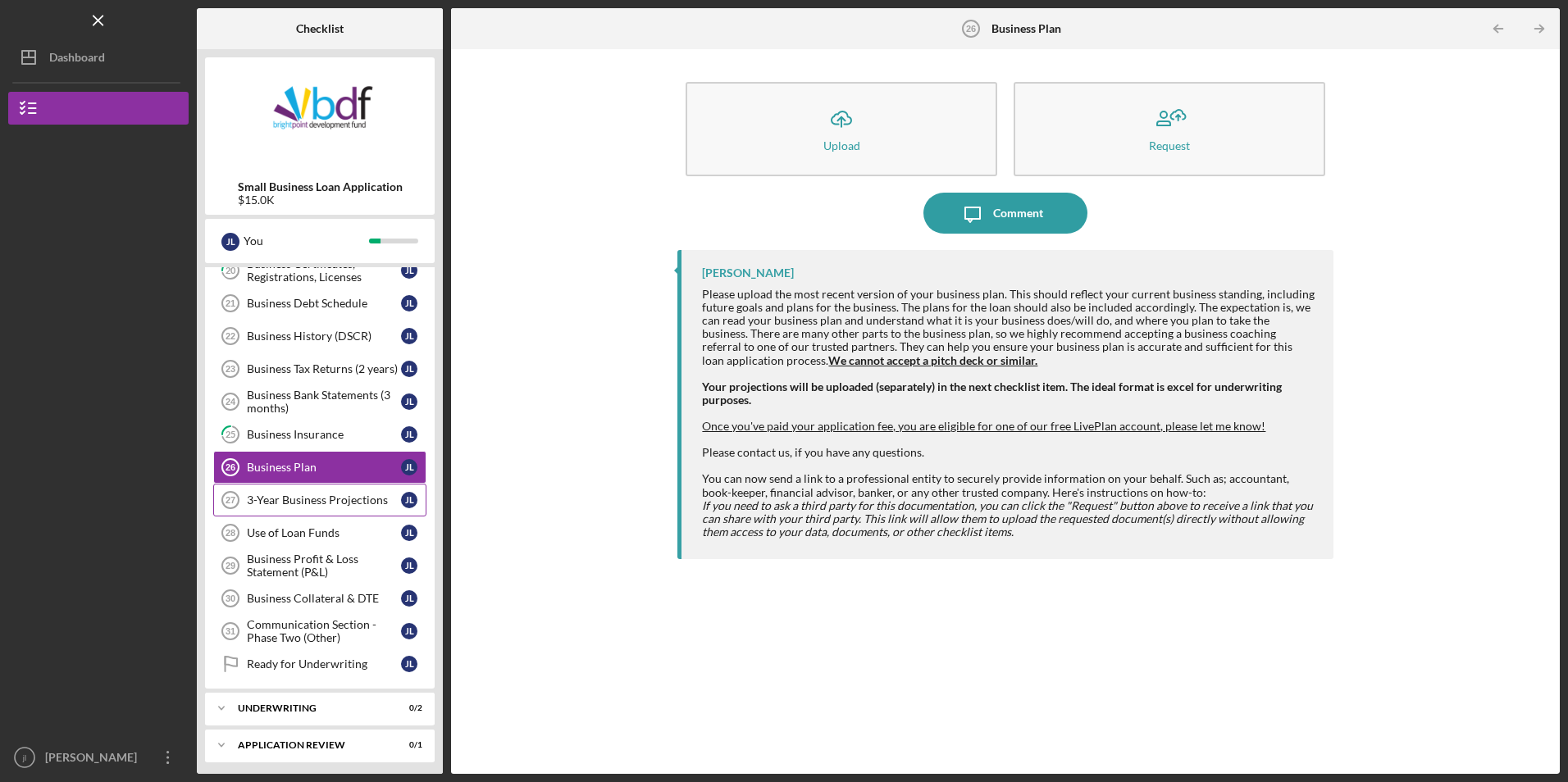
click at [322, 500] on div "3-Year Business Projections" at bounding box center [324, 500] width 154 height 13
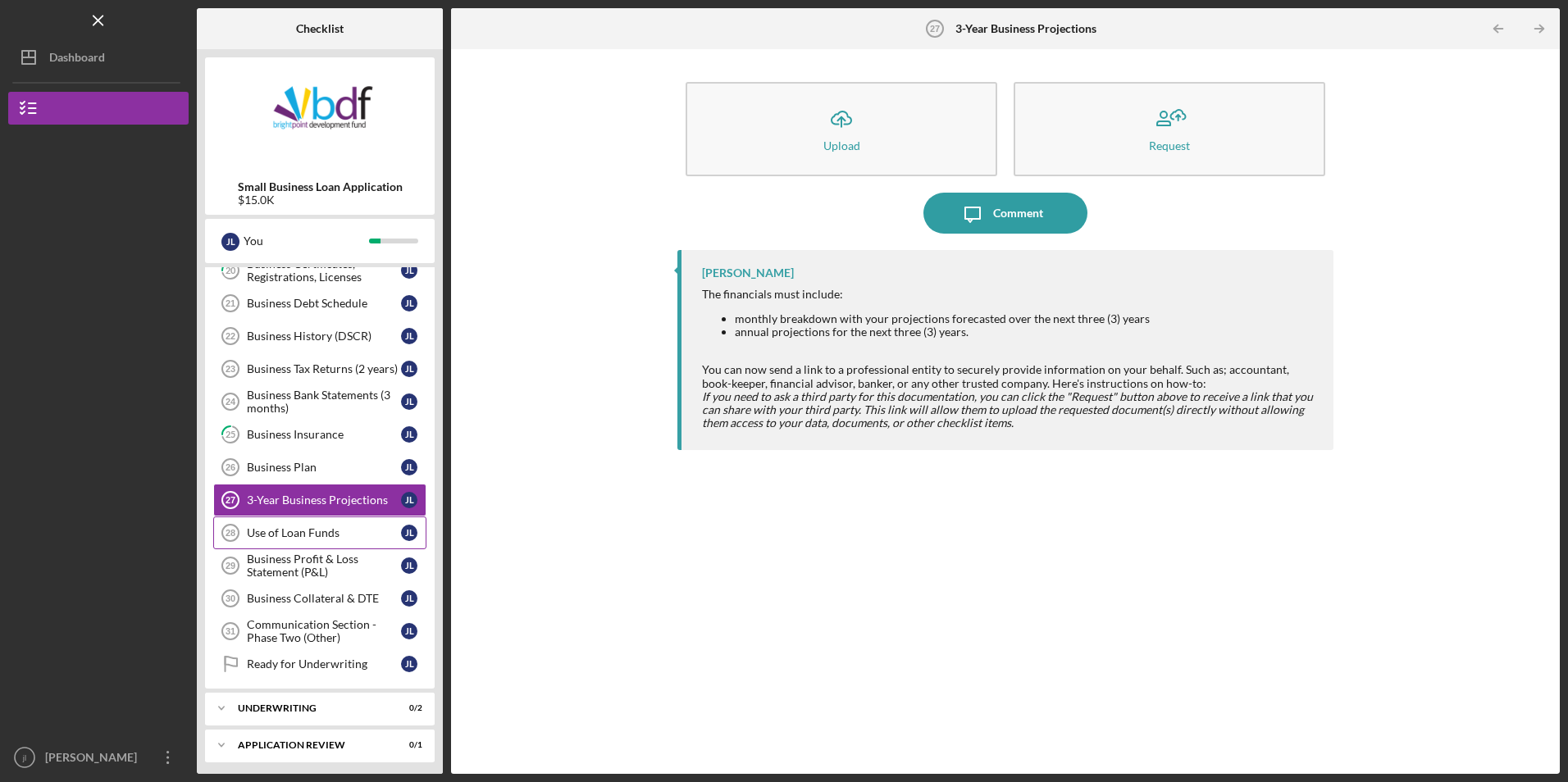
click at [310, 535] on div "Use of Loan Funds" at bounding box center [324, 532] width 154 height 13
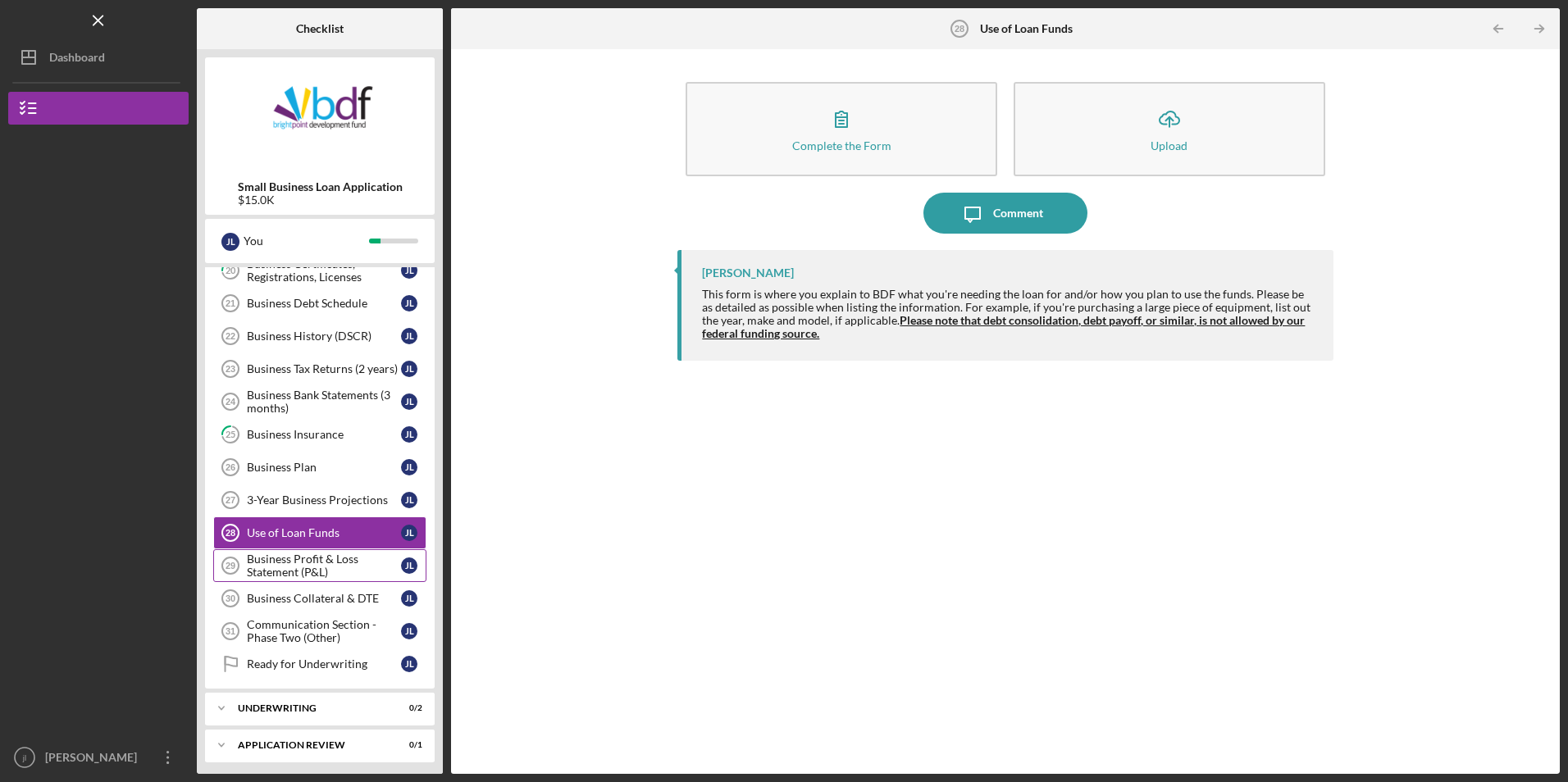
click at [248, 570] on div "Business Profit & Loss Statement (P&L)" at bounding box center [324, 565] width 154 height 26
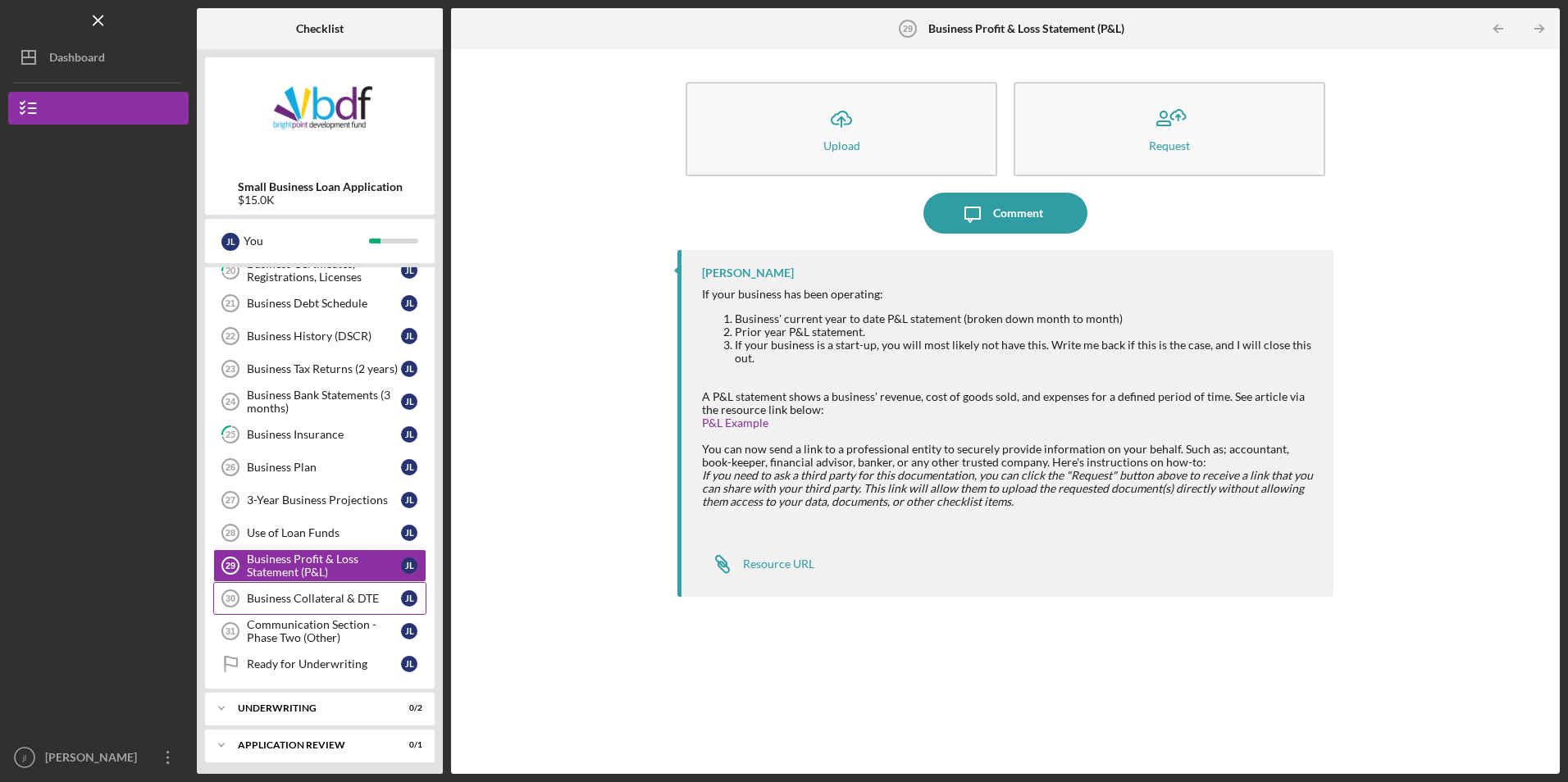
click at [352, 597] on div "Business Collateral & DTE" at bounding box center [324, 597] width 154 height 13
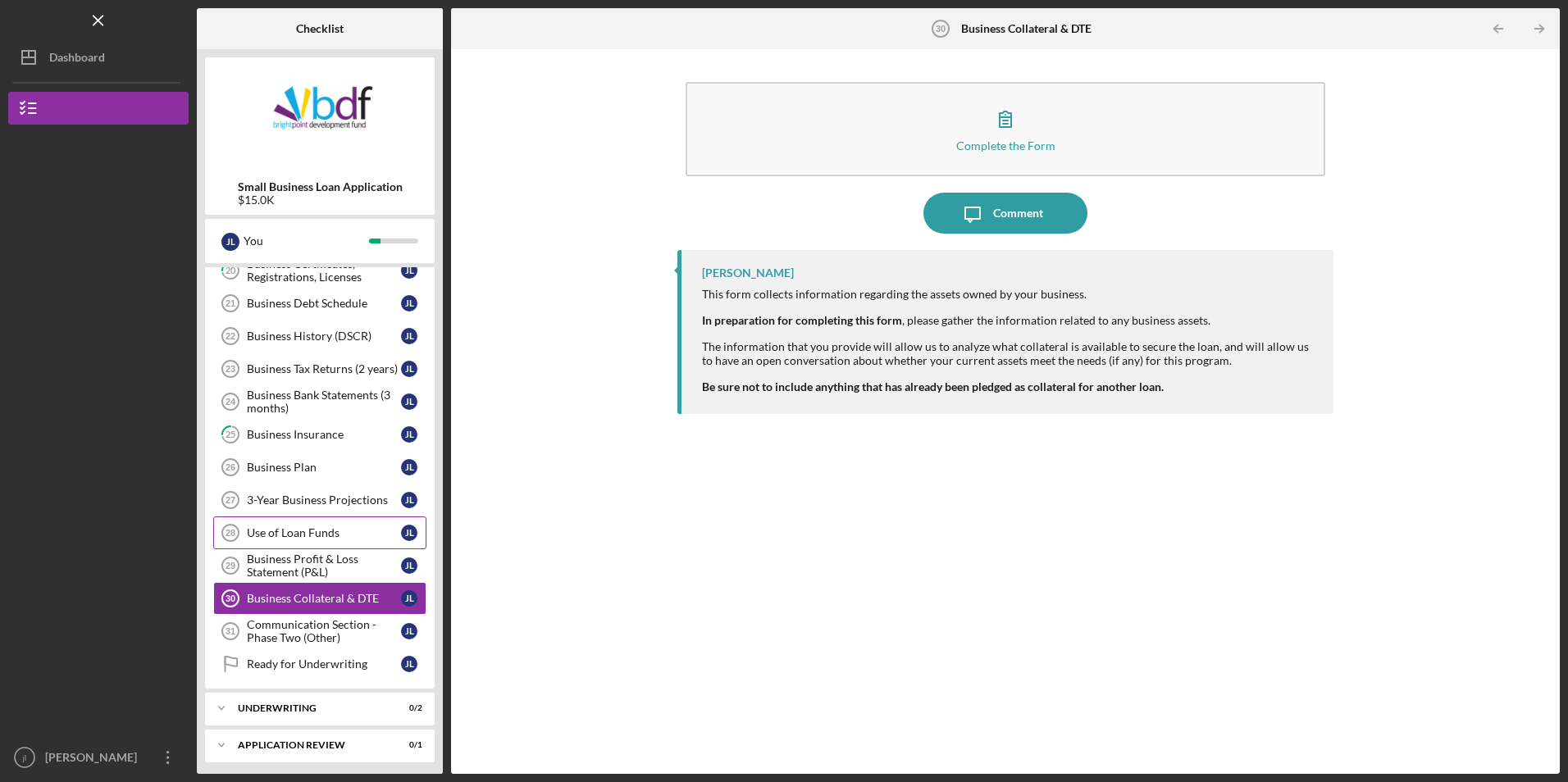
click at [331, 525] on link "Use of Loan Funds 28 Use of Loan Funds [PERSON_NAME]" at bounding box center [319, 533] width 213 height 33
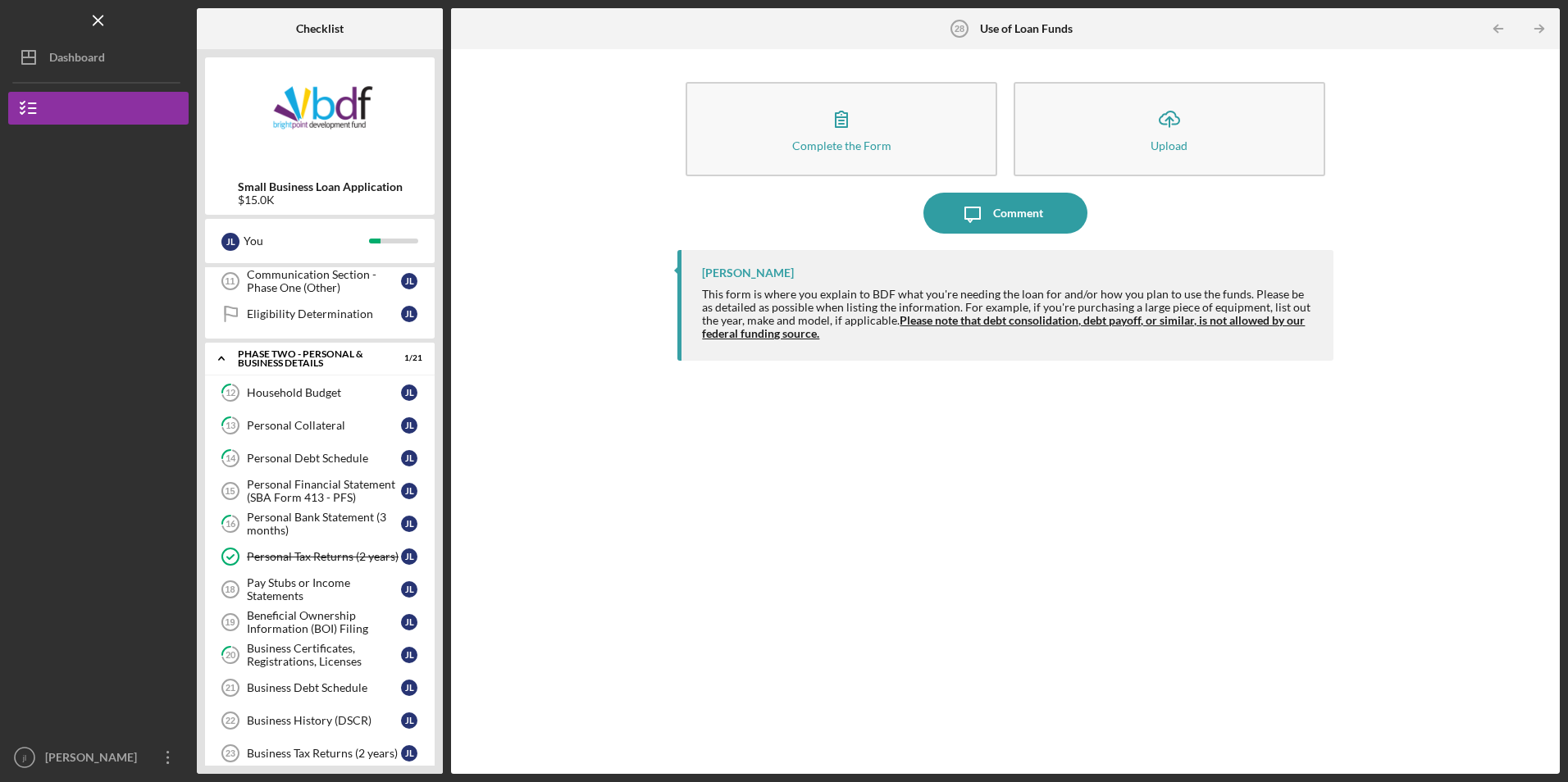
scroll to position [299, 0]
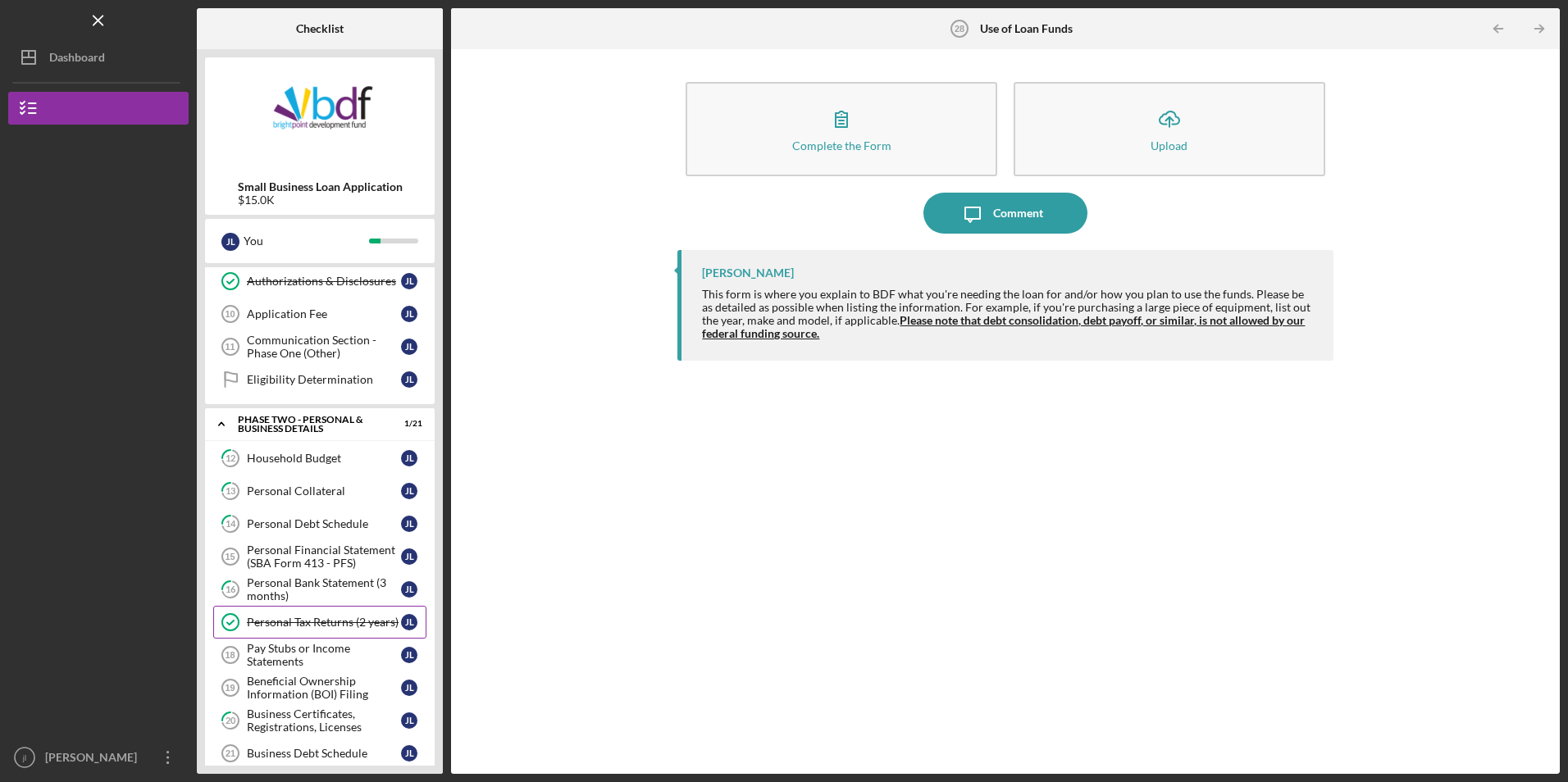
click at [330, 629] on div "Personal Tax Returns (2 years)" at bounding box center [324, 622] width 154 height 13
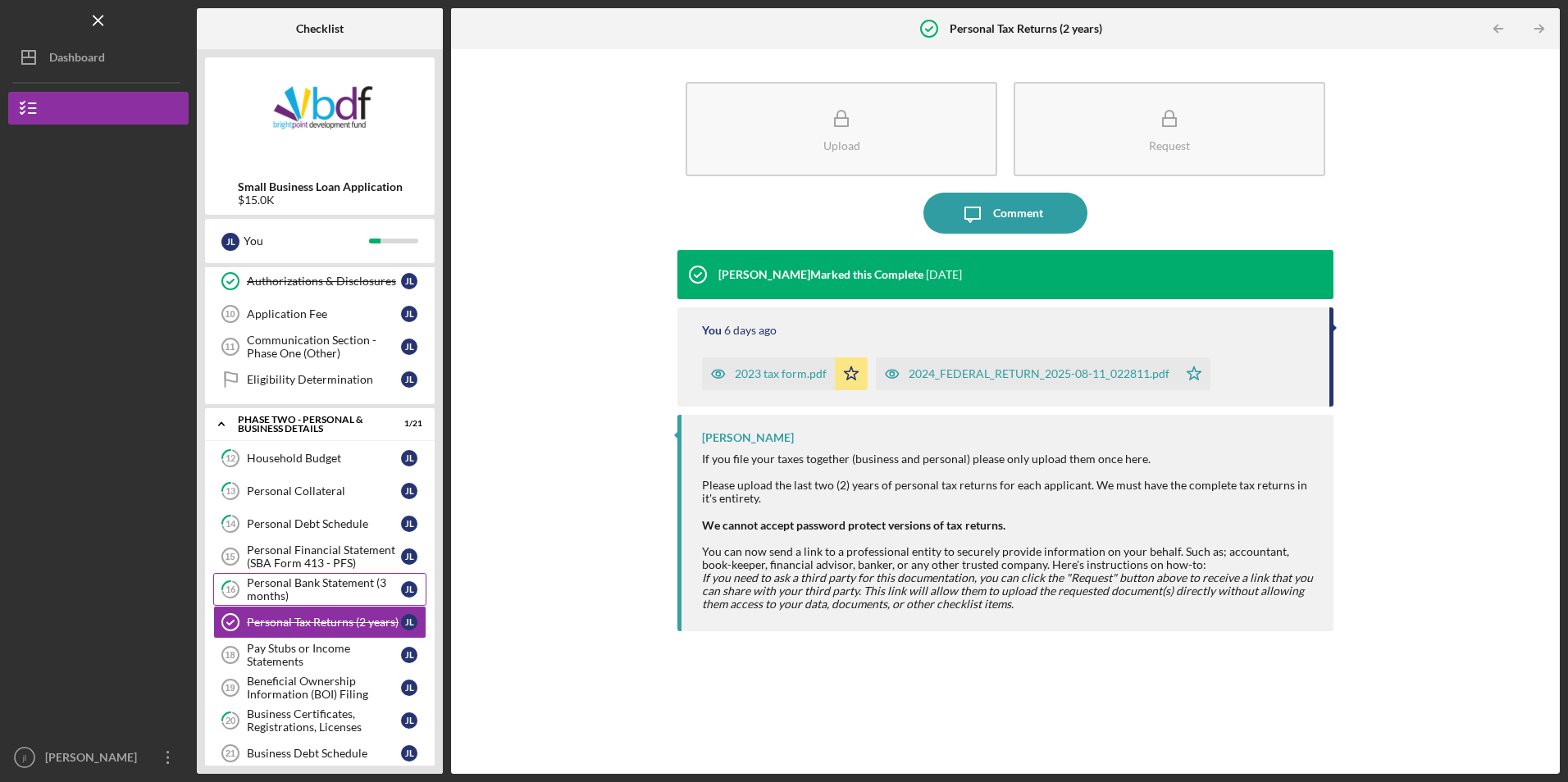
click at [316, 590] on div "Personal Bank Statement (3 months)" at bounding box center [324, 589] width 154 height 26
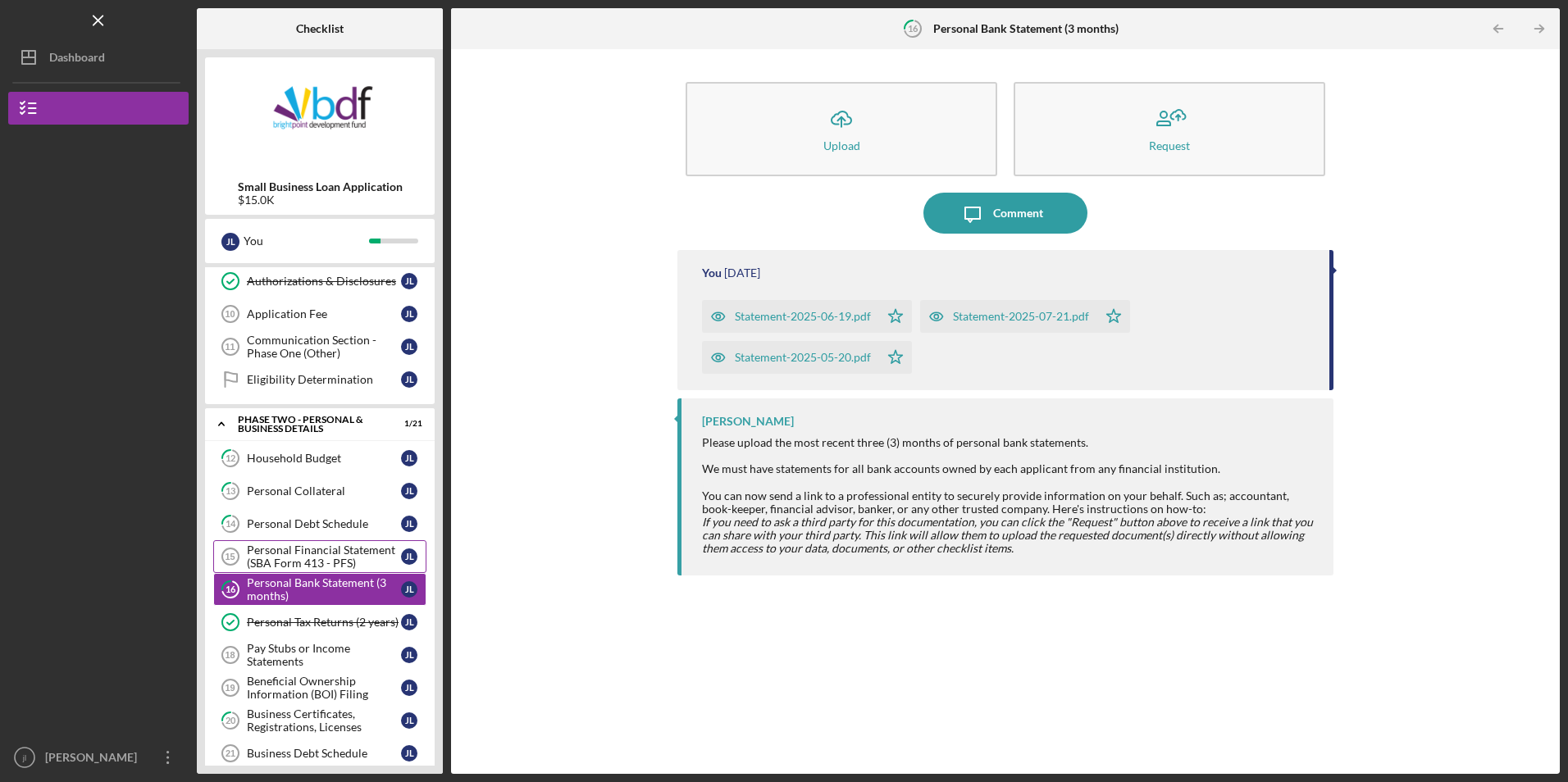
click at [316, 558] on div "Personal Financial Statement (SBA Form 413 - PFS)" at bounding box center [324, 556] width 154 height 26
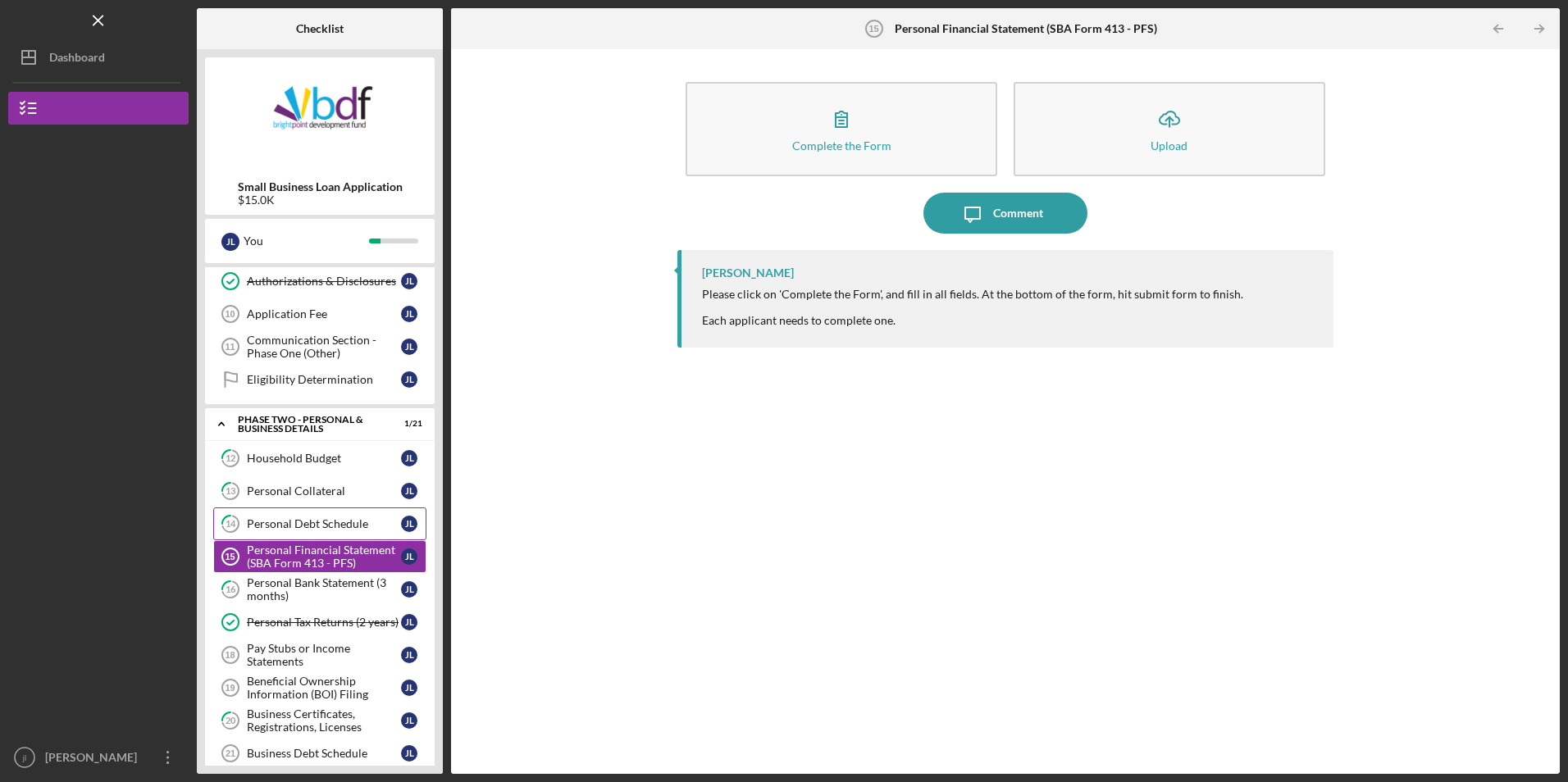
click at [316, 520] on div "Personal Debt Schedule" at bounding box center [324, 523] width 154 height 13
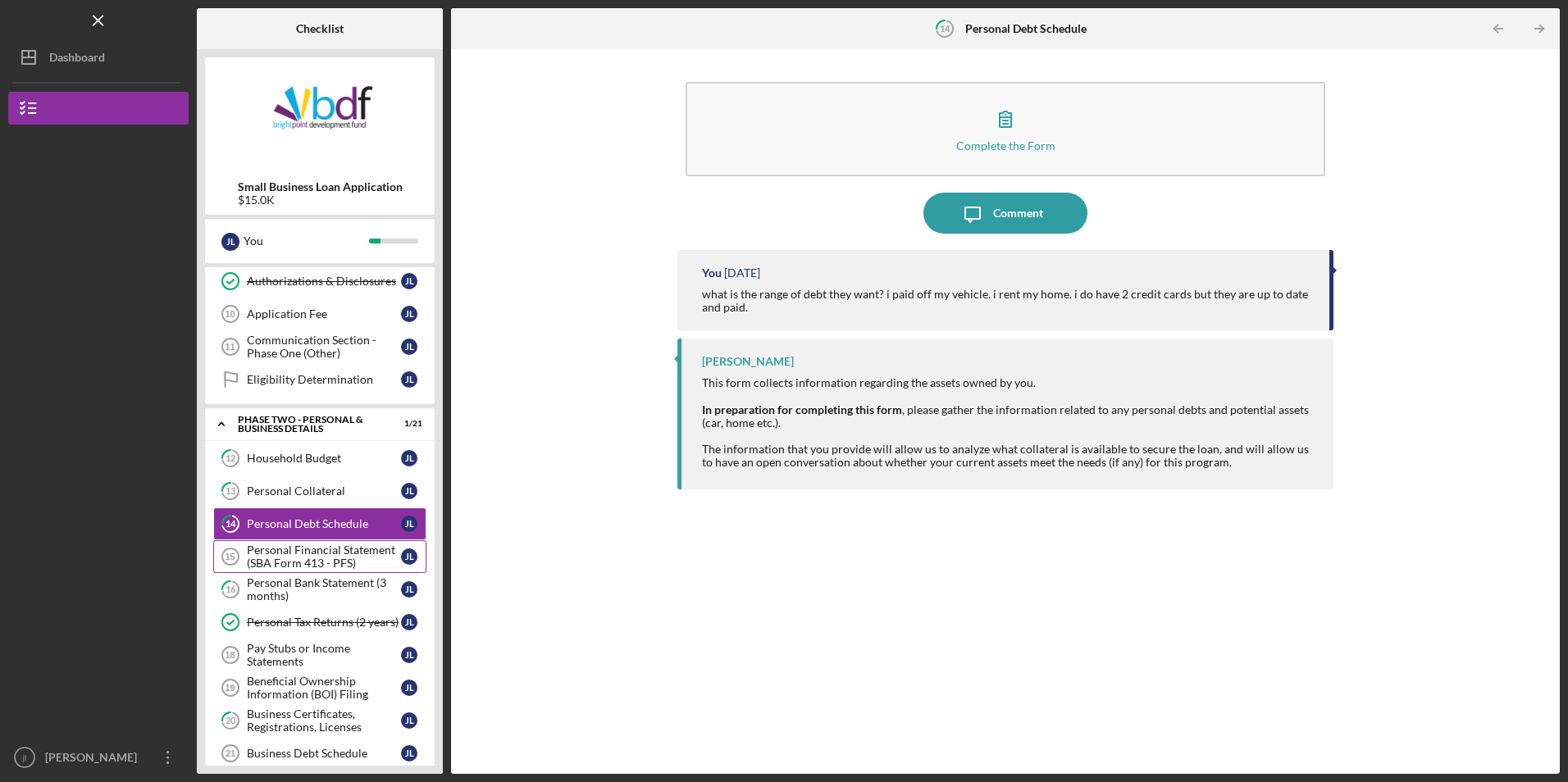
click at [320, 568] on div "Personal Financial Statement (SBA Form 413 - PFS)" at bounding box center [324, 556] width 154 height 26
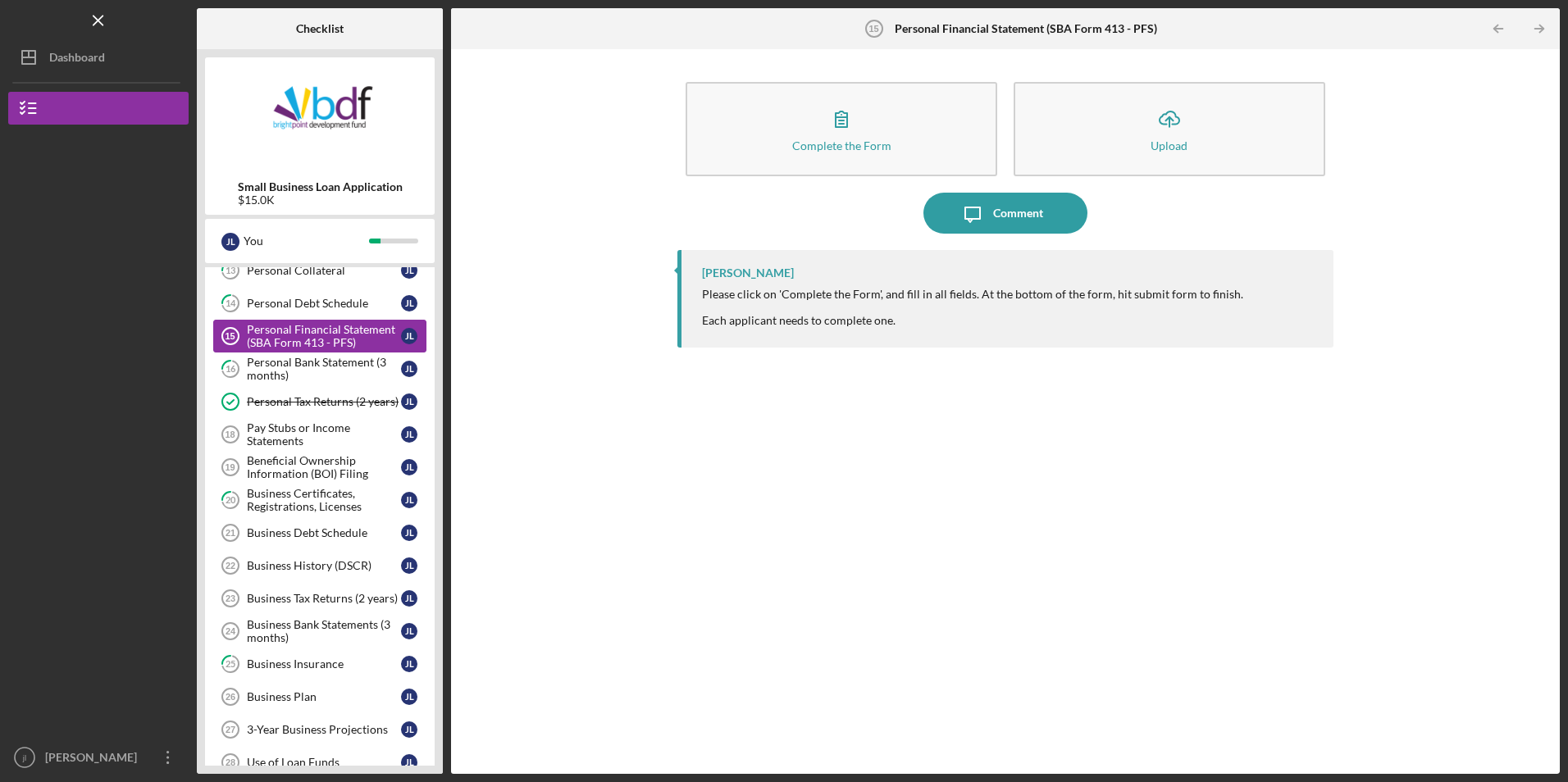
scroll to position [545, 0]
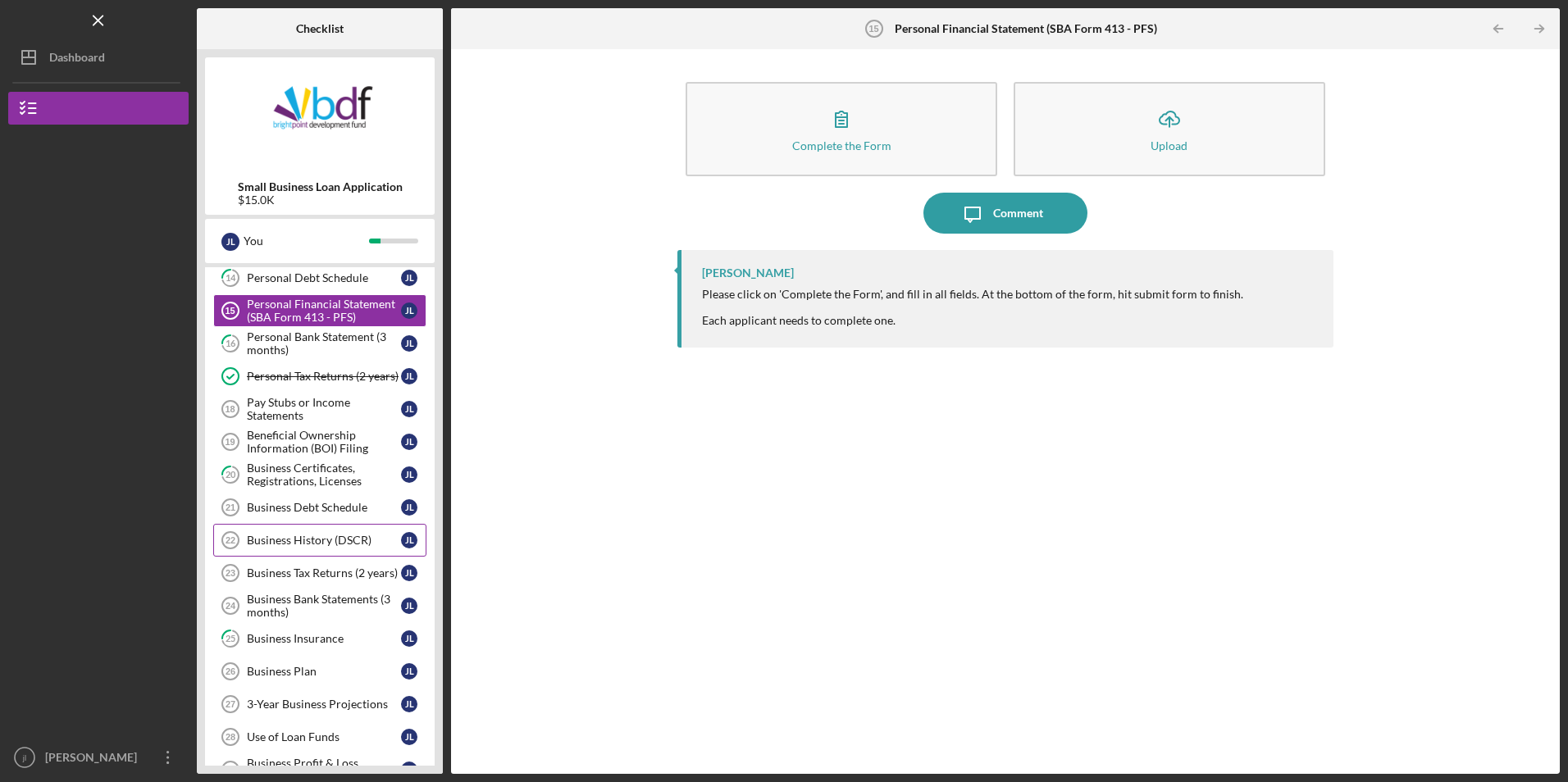
click at [319, 539] on div "Business History (DSCR)" at bounding box center [324, 540] width 154 height 13
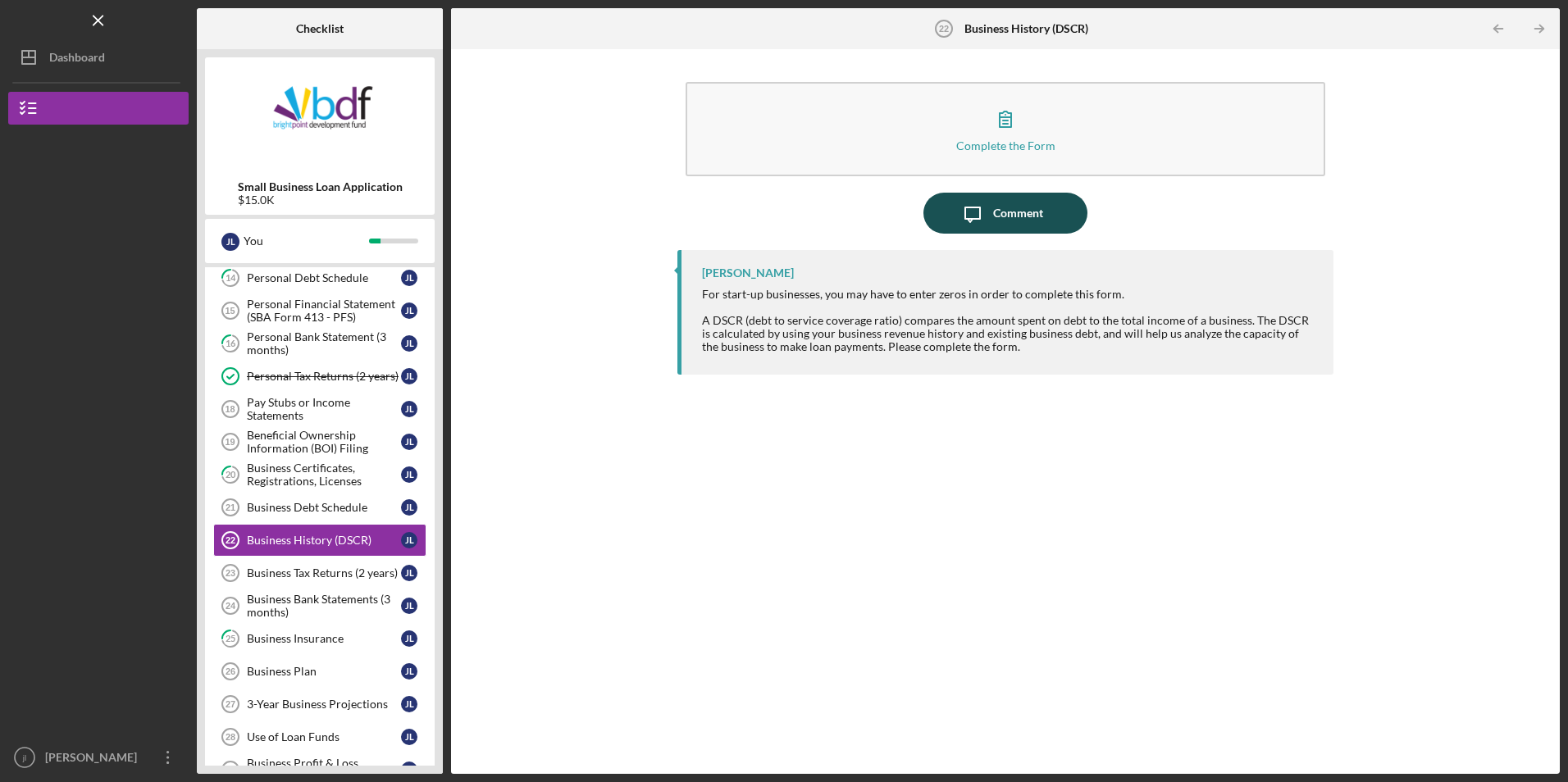
click at [979, 216] on icon "Icon/Message" at bounding box center [972, 213] width 41 height 41
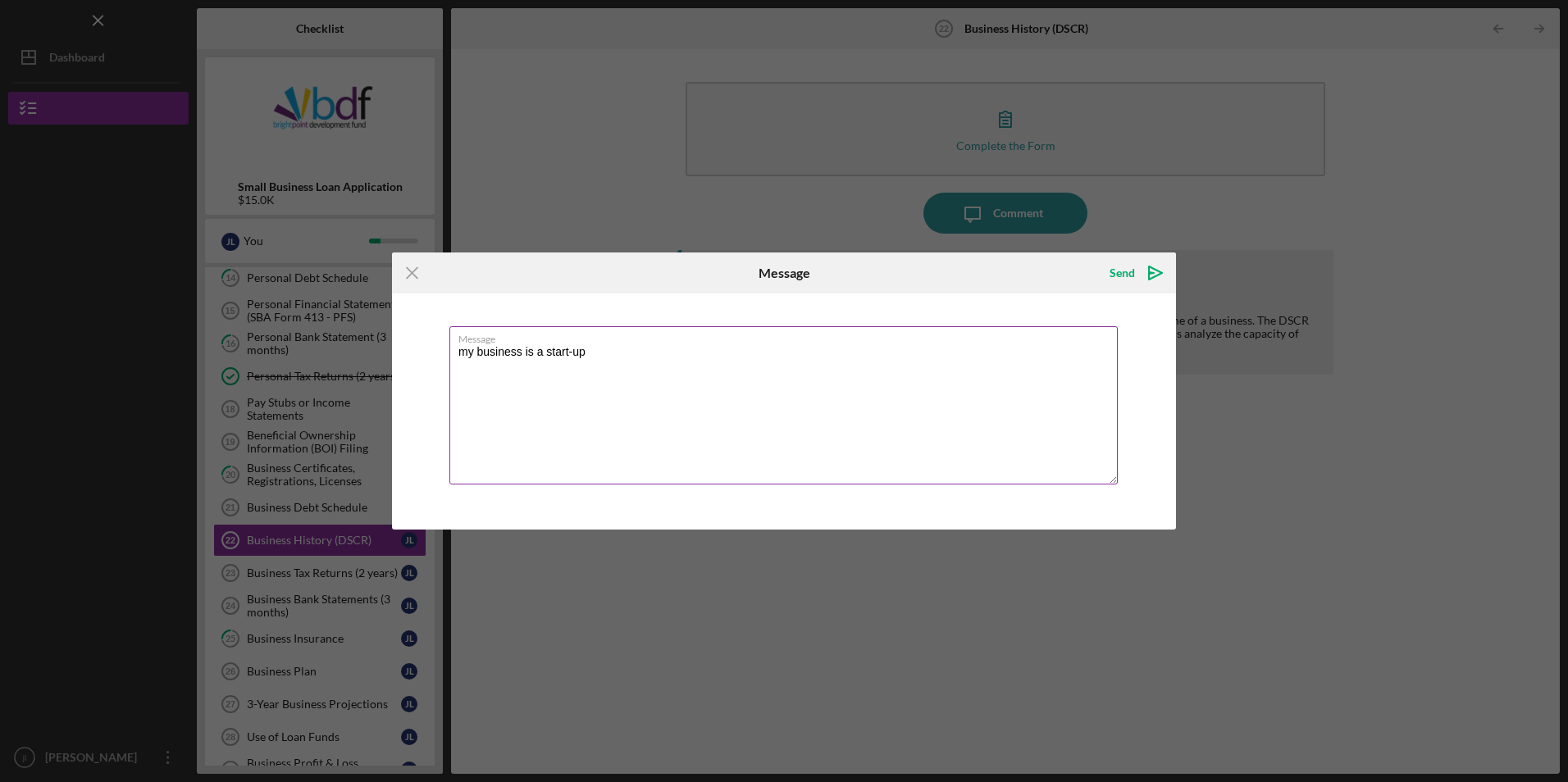
click at [609, 350] on textarea "my business is a start-up" at bounding box center [783, 405] width 668 height 158
type textarea "my business is a start-up"
click at [1134, 270] on button "Send Icon/icon-invite-send" at bounding box center [1134, 273] width 83 height 33
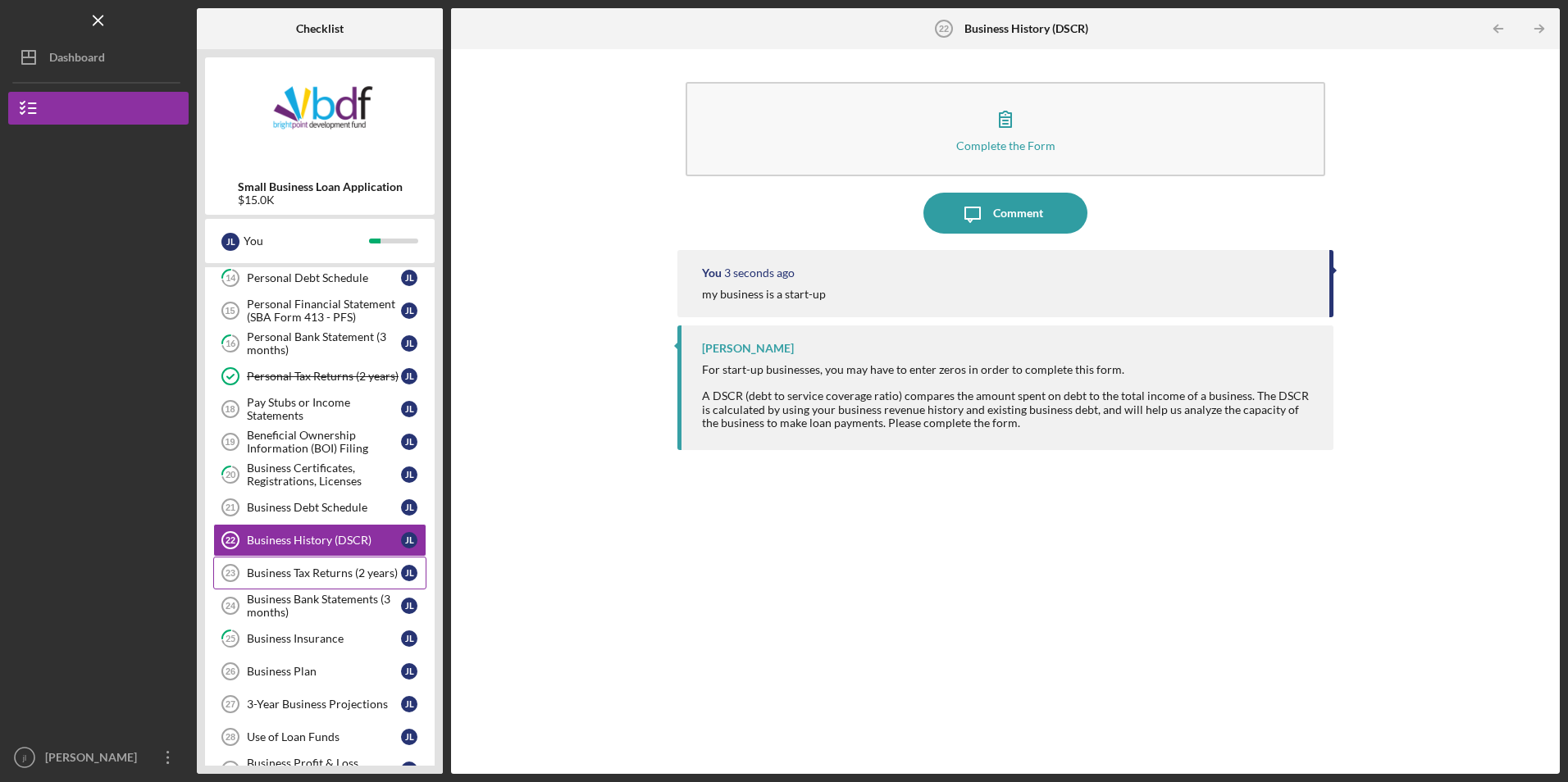
click at [334, 576] on div "Business Tax Returns (2 years)" at bounding box center [324, 572] width 154 height 13
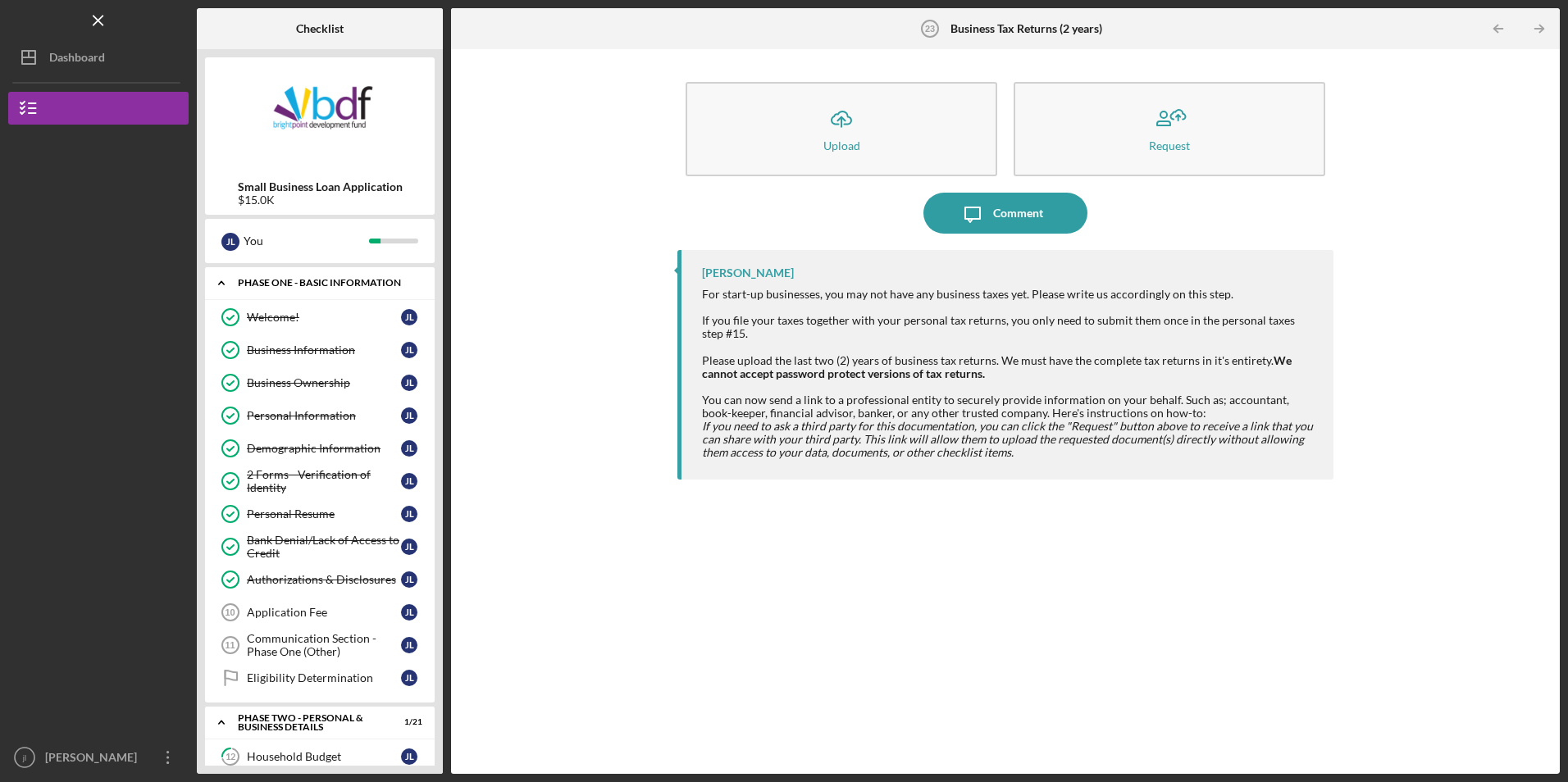
click at [351, 295] on div "Icon/Expander Phase One - Basic Information 9 / 12" at bounding box center [319, 283] width 229 height 33
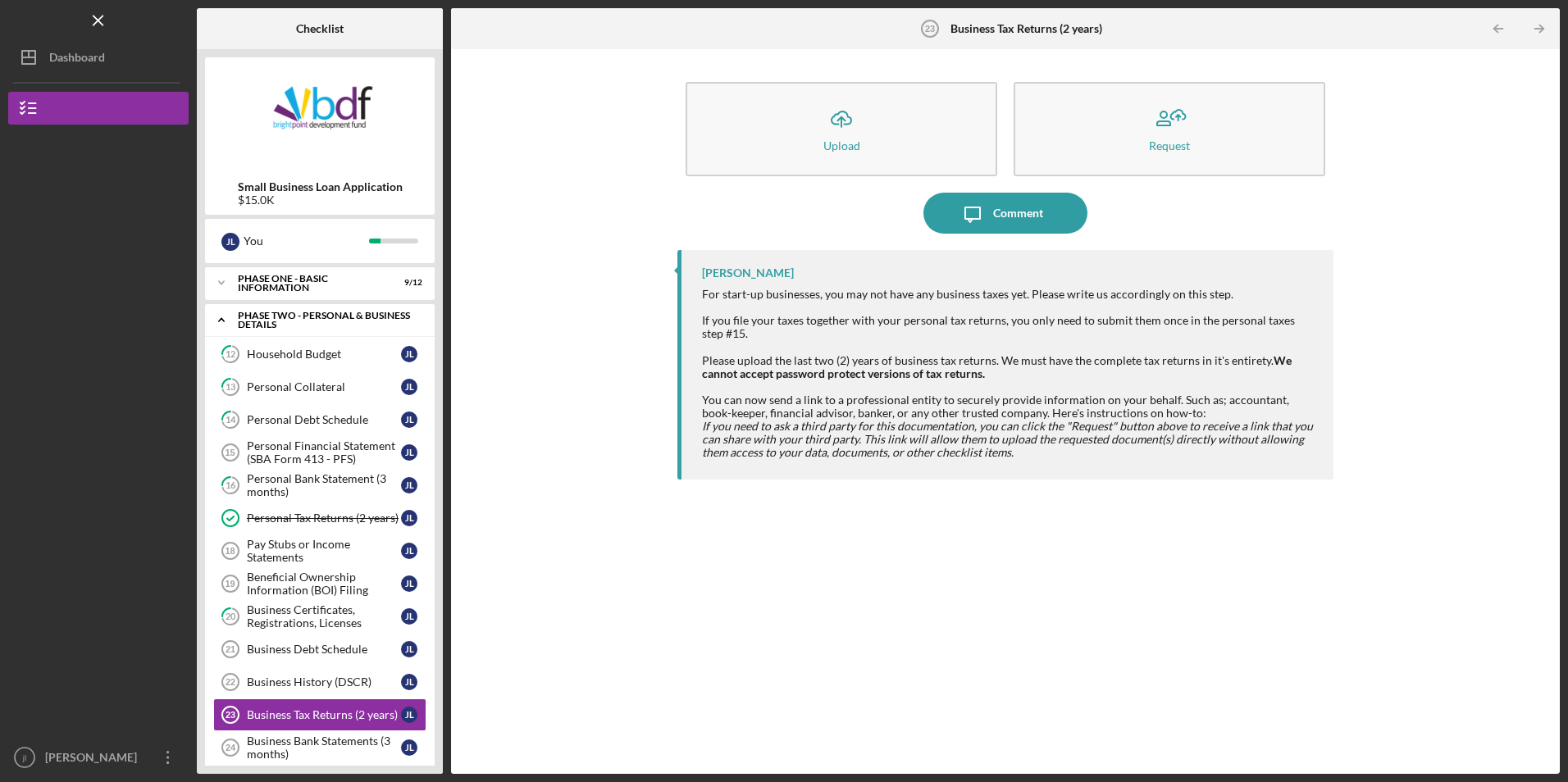
click at [336, 320] on div "PHASE TWO - PERSONAL & BUSINESS DETAILS" at bounding box center [326, 319] width 177 height 19
